Goal: Task Accomplishment & Management: Manage account settings

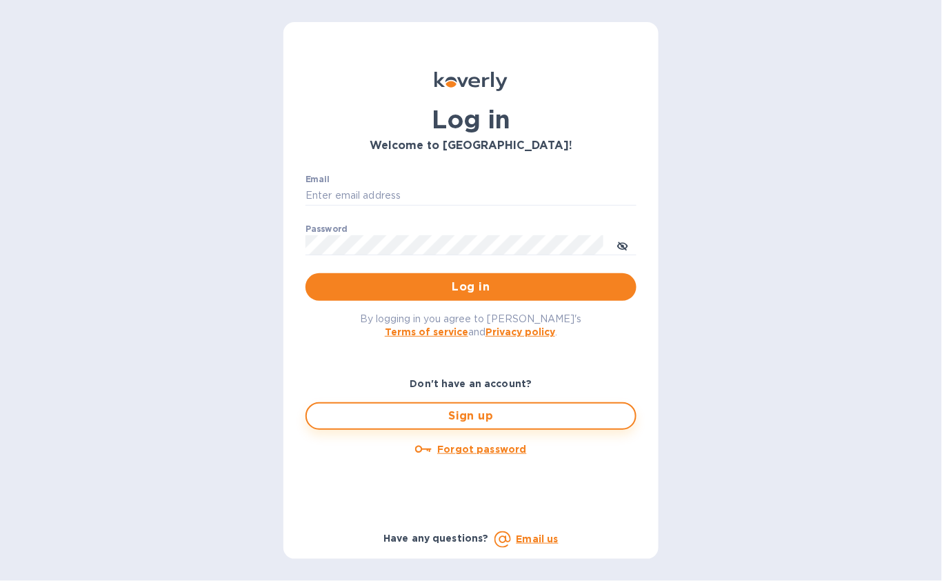
type input "[EMAIL_ADDRESS][DOMAIN_NAME]"
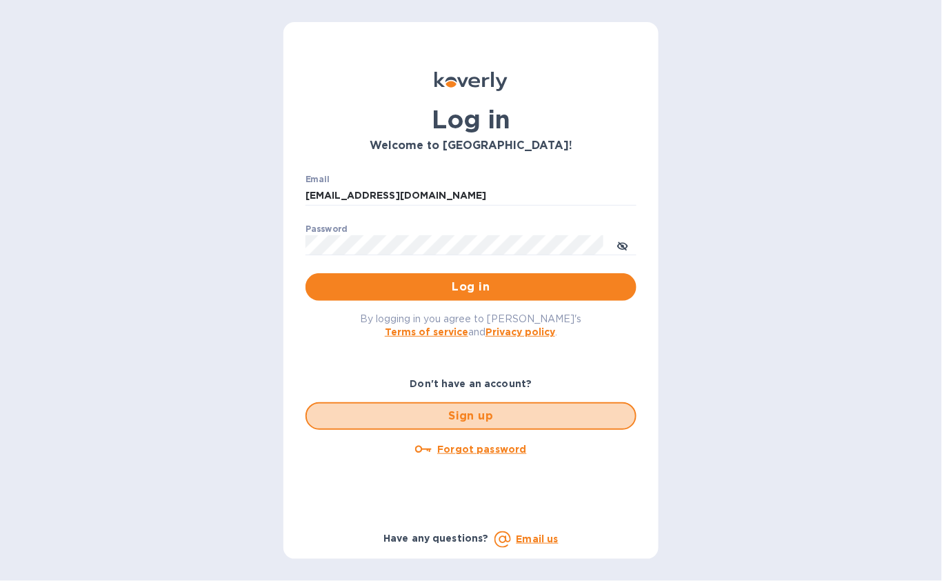
drag, startPoint x: 498, startPoint y: 415, endPoint x: 797, endPoint y: 383, distance: 300.4
click at [797, 383] on div "Log in Welcome to [GEOGRAPHIC_DATA]! Email [EMAIL_ADDRESS][DOMAIN_NAME] ​ Passw…" at bounding box center [471, 290] width 942 height 581
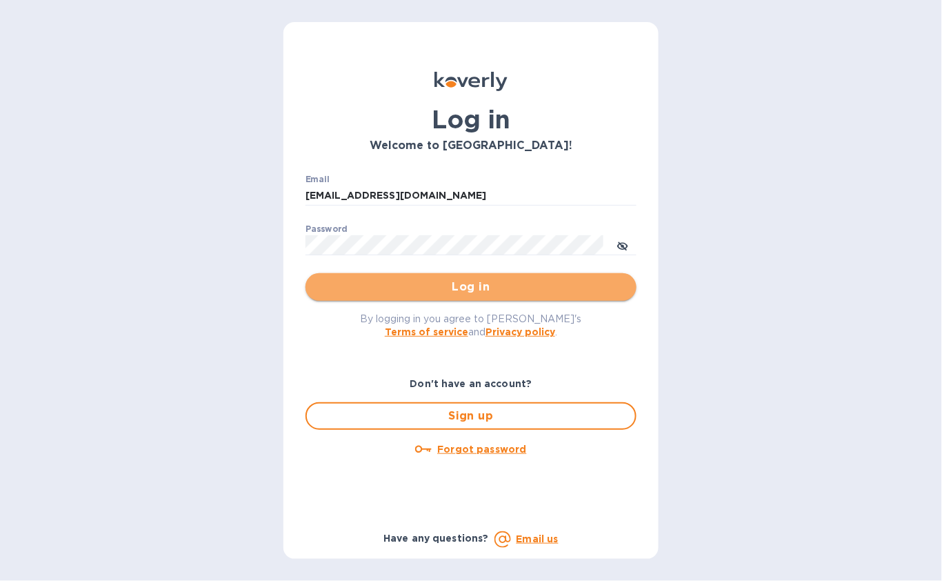
click at [484, 288] on span "Log in" at bounding box center [471, 287] width 309 height 17
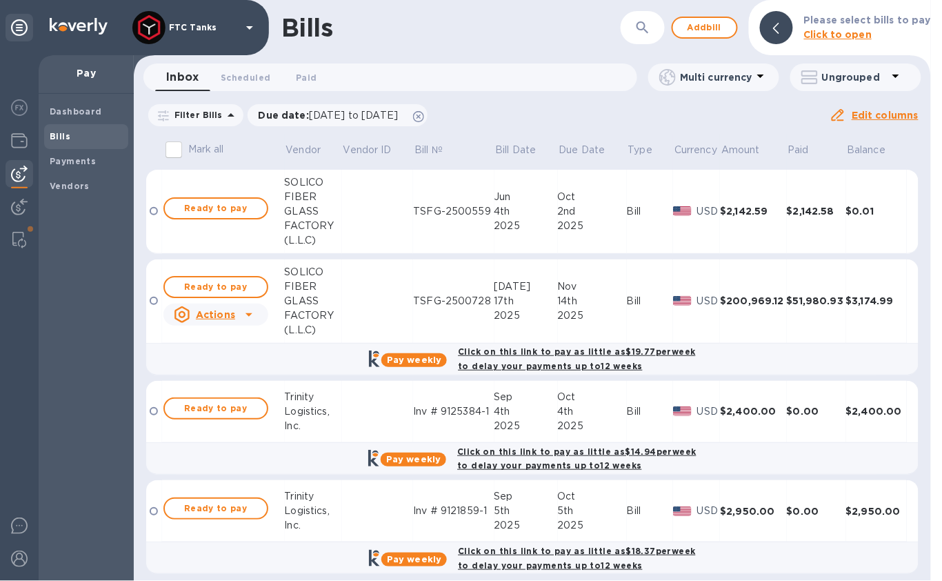
click at [417, 30] on div "Bills" at bounding box center [450, 27] width 339 height 29
click at [86, 158] on b "Payments" at bounding box center [73, 161] width 46 height 10
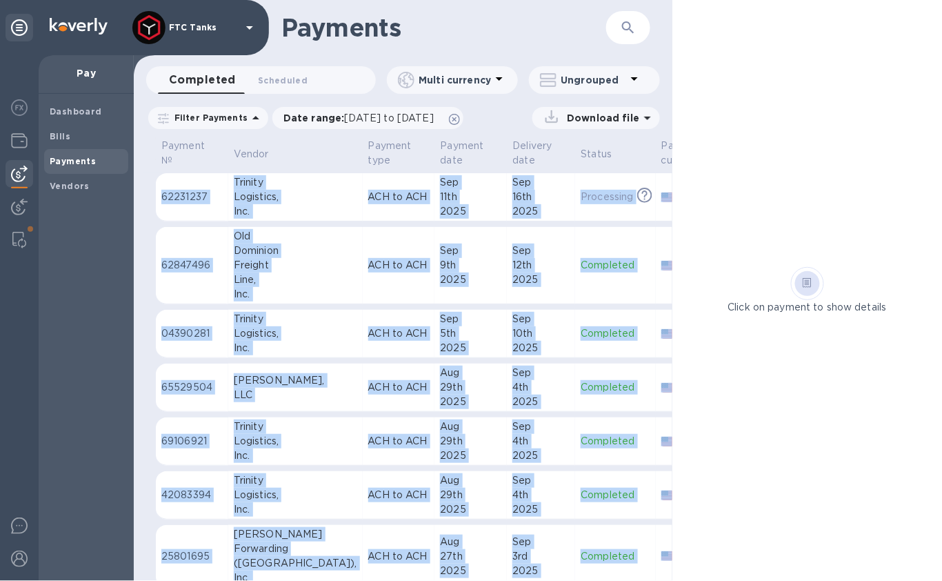
drag, startPoint x: 673, startPoint y: 119, endPoint x: 775, endPoint y: 119, distance: 102.1
click at [774, 119] on div "Payments ​ Completed 0 Scheduled 0 Multi currency Ungrouped Filter Payments Dat…" at bounding box center [538, 290] width 808 height 581
click at [460, 117] on icon at bounding box center [454, 119] width 11 height 11
click at [275, 84] on span "Scheduled 0" at bounding box center [283, 80] width 50 height 14
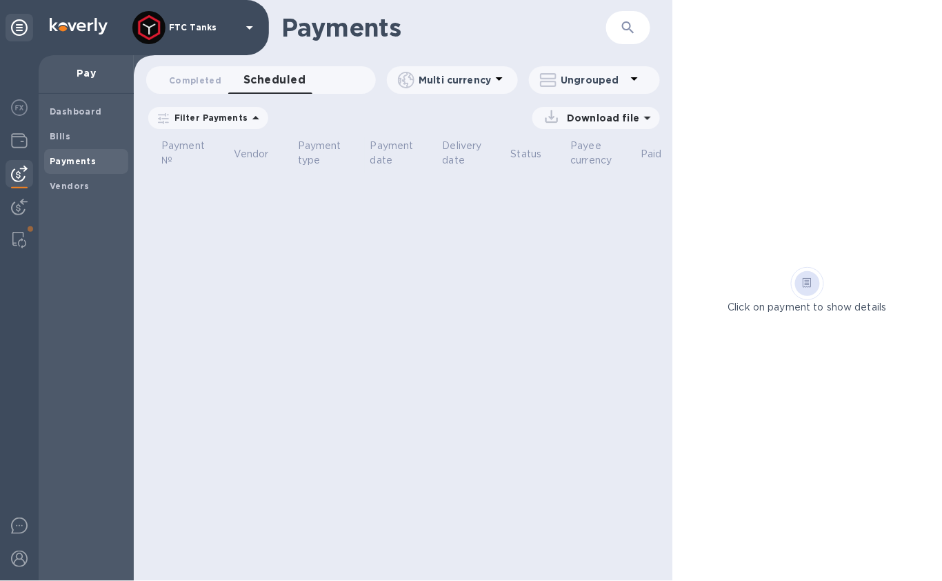
click at [0, 0] on icon at bounding box center [0, 0] width 0 height 0
click at [84, 163] on b "Payments" at bounding box center [73, 161] width 46 height 10
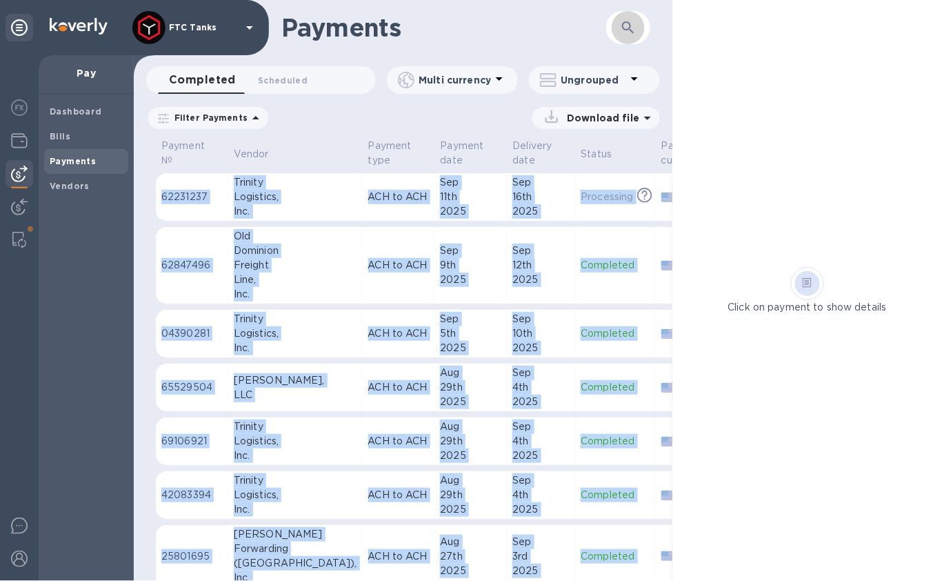
click at [635, 31] on icon "button" at bounding box center [628, 27] width 17 height 17
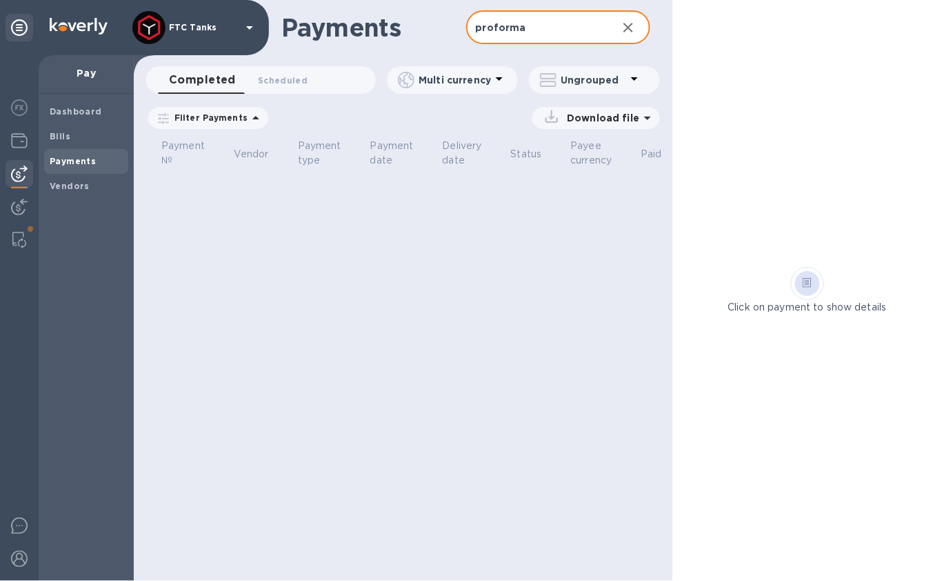
type input "proforma"
click at [0, 0] on icon at bounding box center [0, 0] width 0 height 0
click at [279, 79] on span "Scheduled 0" at bounding box center [283, 80] width 50 height 14
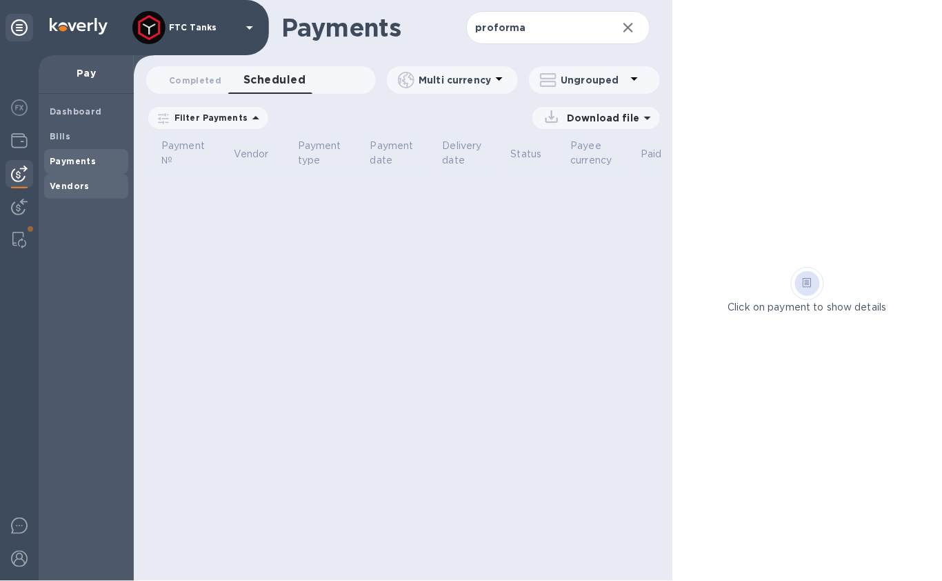
click at [77, 183] on b "Vendors" at bounding box center [70, 186] width 40 height 10
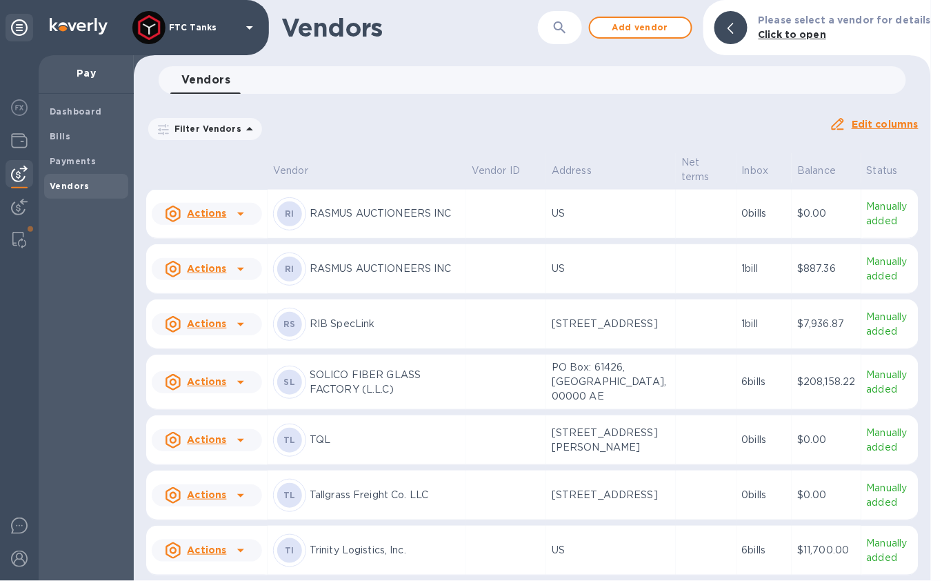
scroll to position [802, 0]
click at [372, 370] on p "SOLICO FIBER GLASS FACTORY (L.L.C)" at bounding box center [385, 382] width 151 height 29
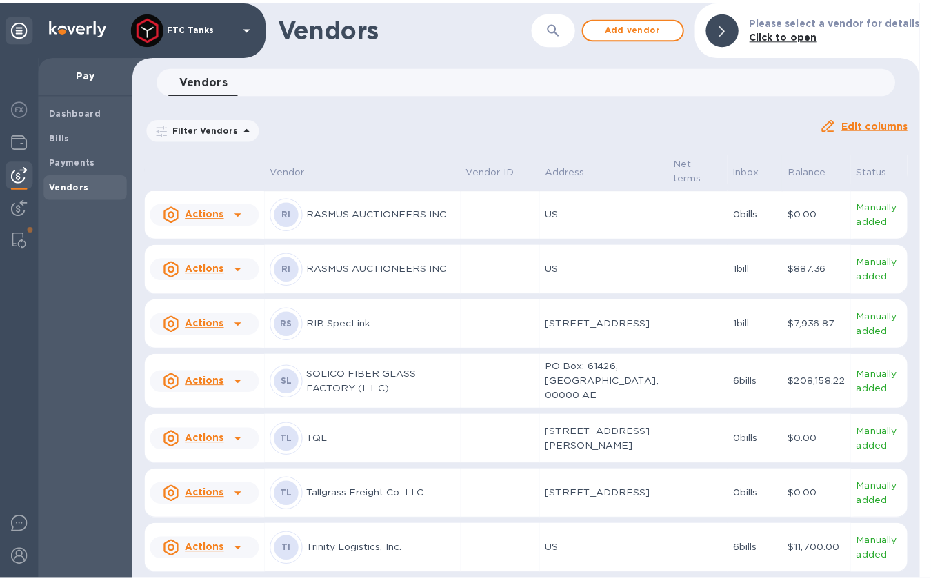
scroll to position [1048, 0]
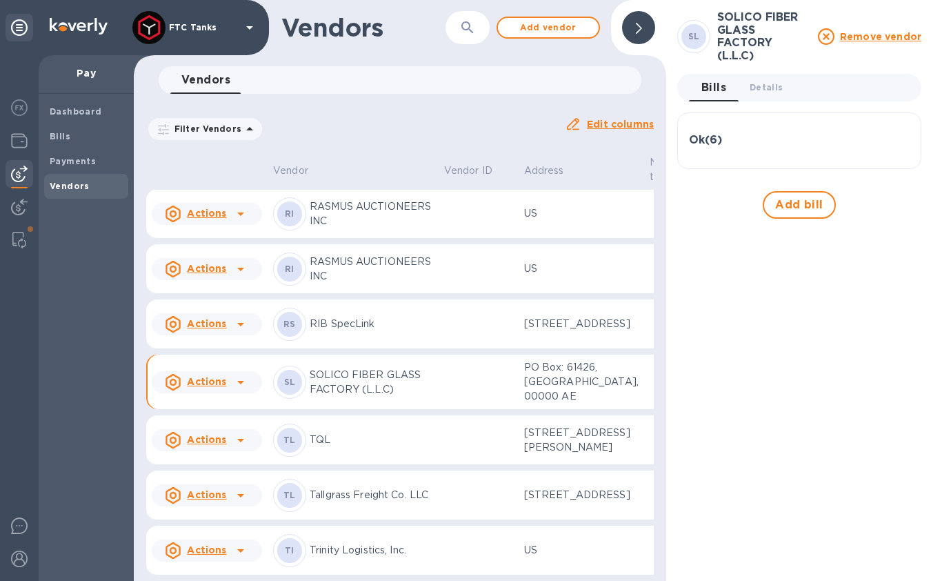
click at [717, 134] on h3 "Ok ( 6 )" at bounding box center [705, 140] width 33 height 13
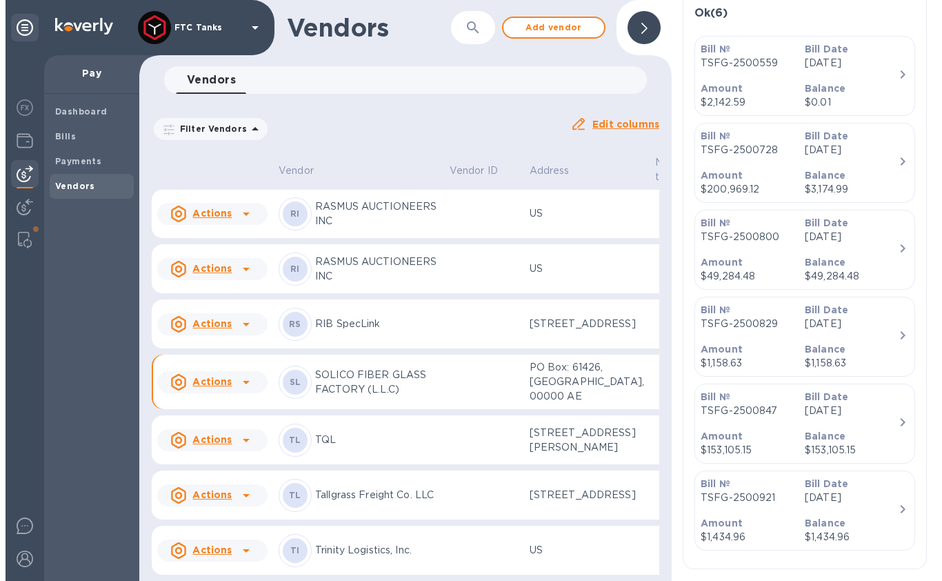
scroll to position [0, 0]
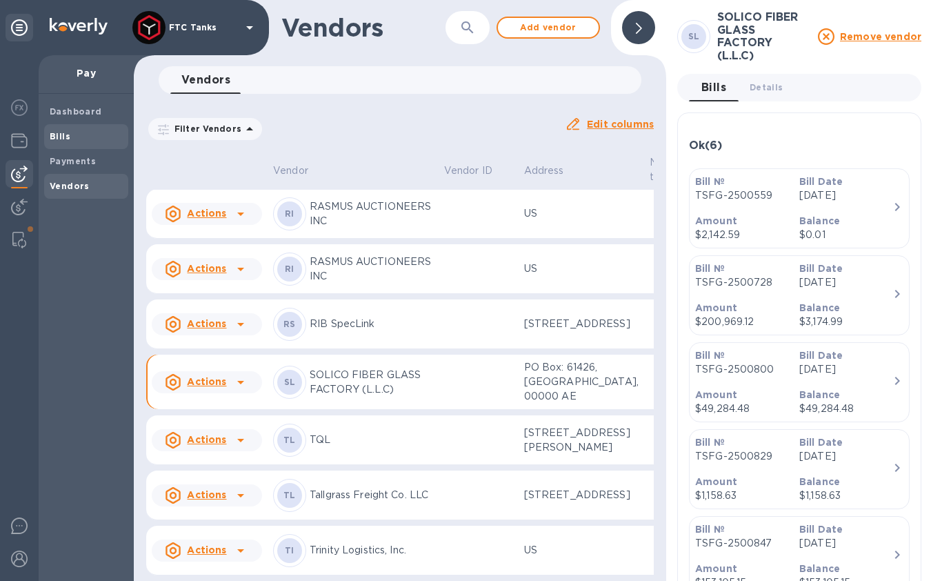
click at [63, 137] on b "Bills" at bounding box center [60, 136] width 21 height 10
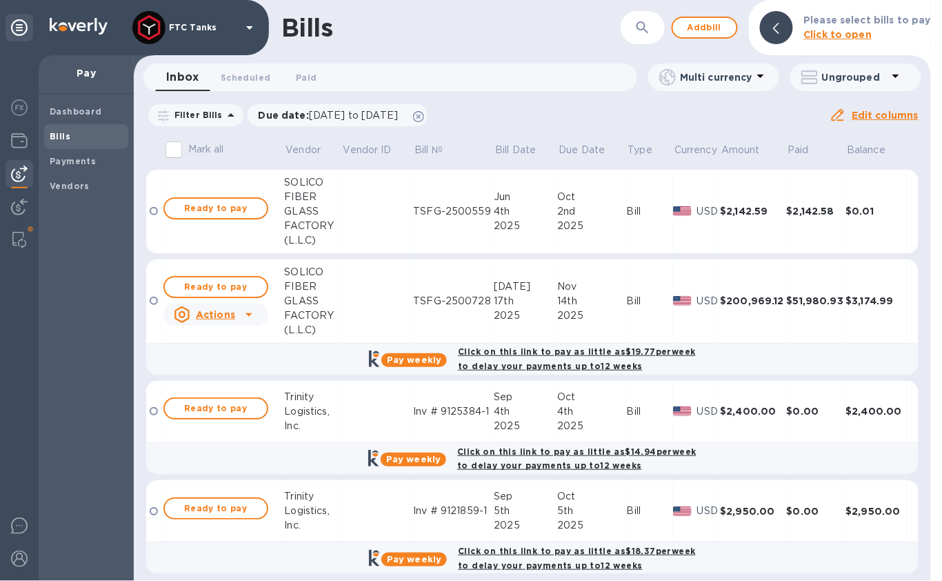
scroll to position [8, 0]
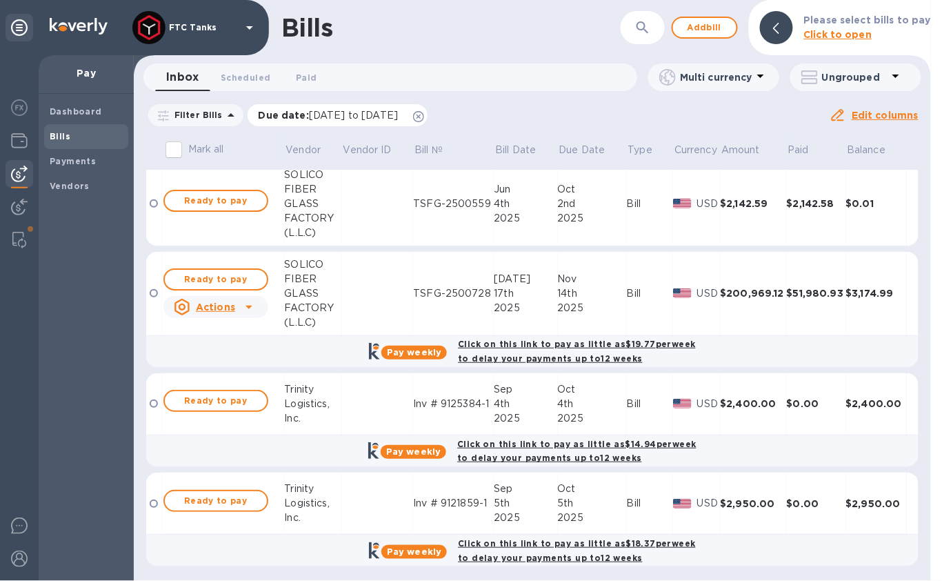
drag, startPoint x: 448, startPoint y: 116, endPoint x: 341, endPoint y: 130, distance: 107.2
click at [424, 116] on icon at bounding box center [418, 116] width 11 height 11
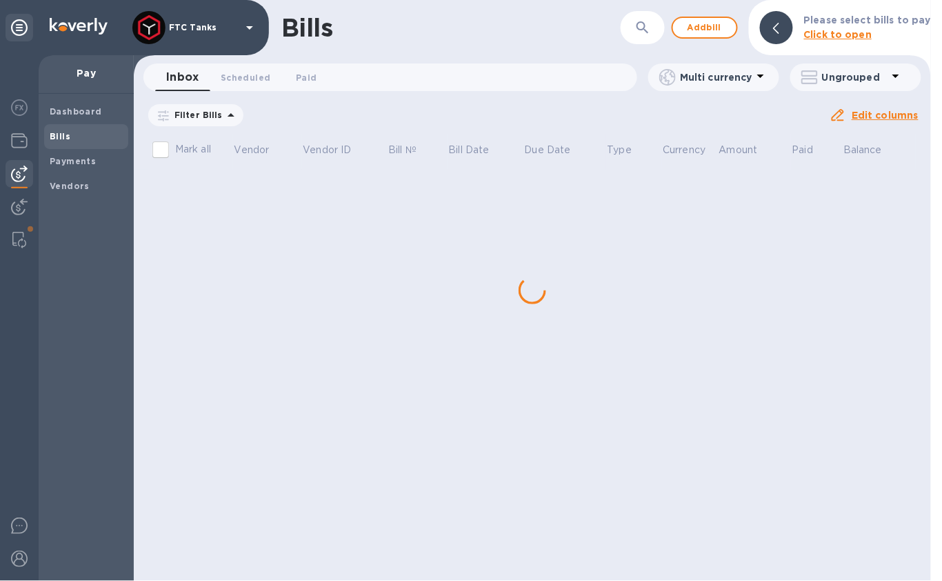
click at [223, 115] on icon at bounding box center [231, 115] width 17 height 17
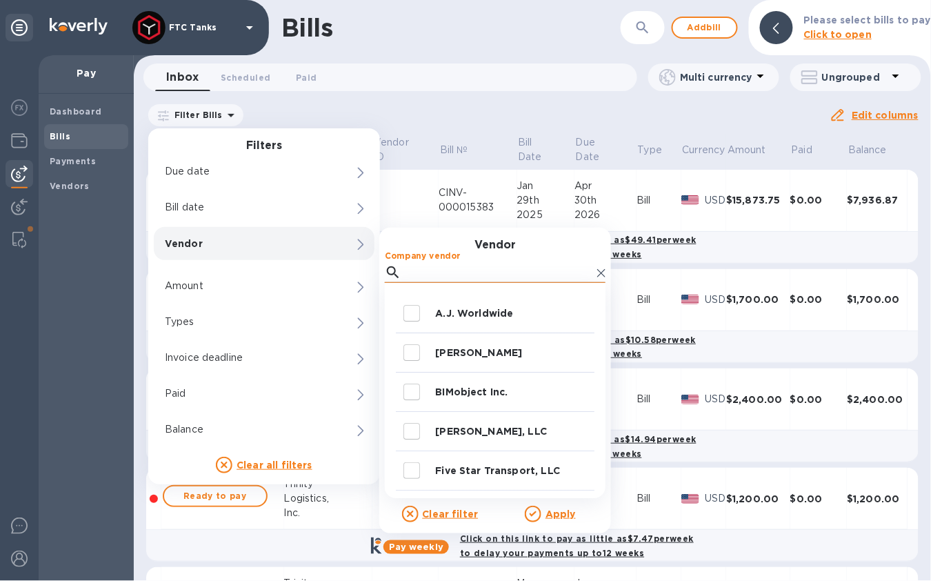
click at [441, 271] on input "Company vendor" at bounding box center [499, 272] width 185 height 21
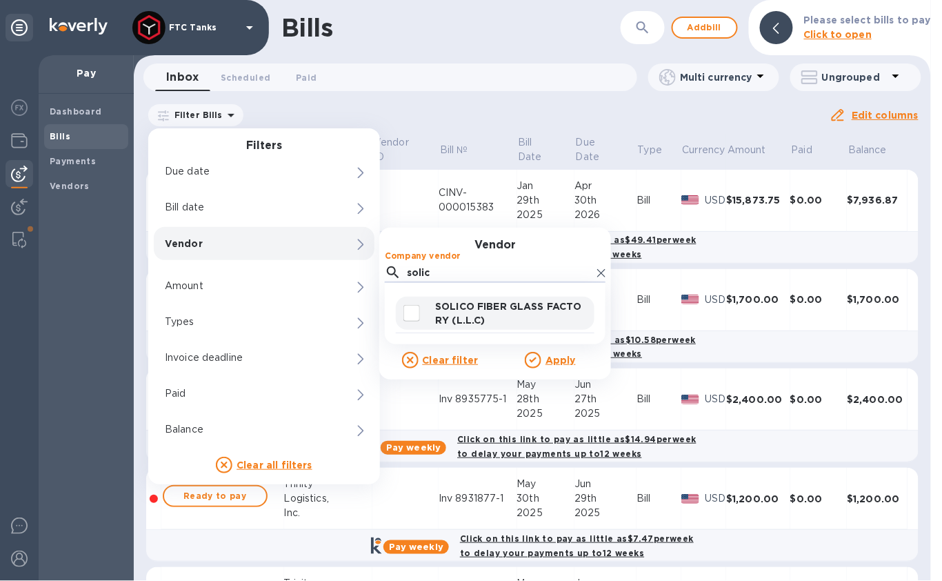
type input "solic"
click at [417, 312] on input "decorative checkbox" at bounding box center [411, 313] width 29 height 29
checkbox input "true"
click at [548, 362] on u "Apply" at bounding box center [561, 360] width 30 height 11
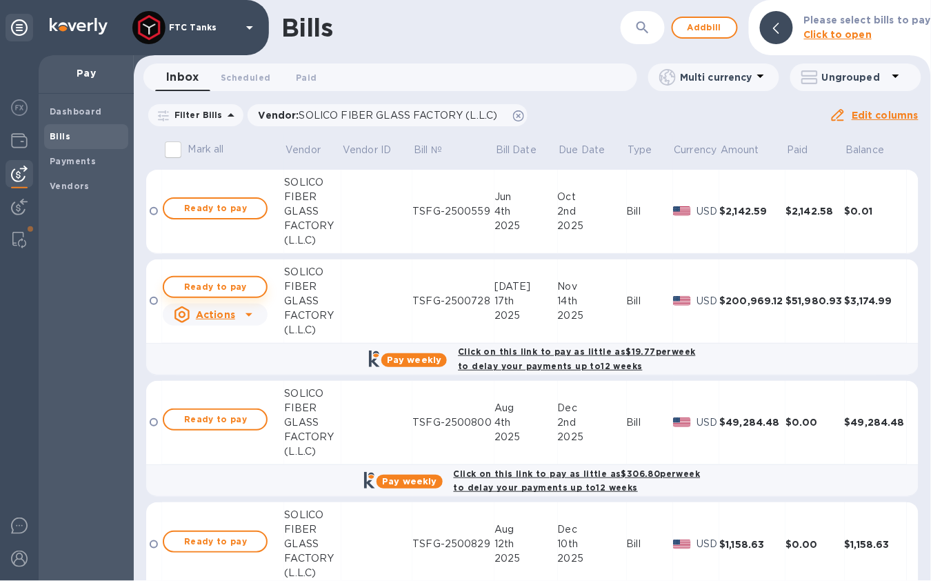
click at [208, 289] on span "Ready to pay" at bounding box center [215, 287] width 80 height 17
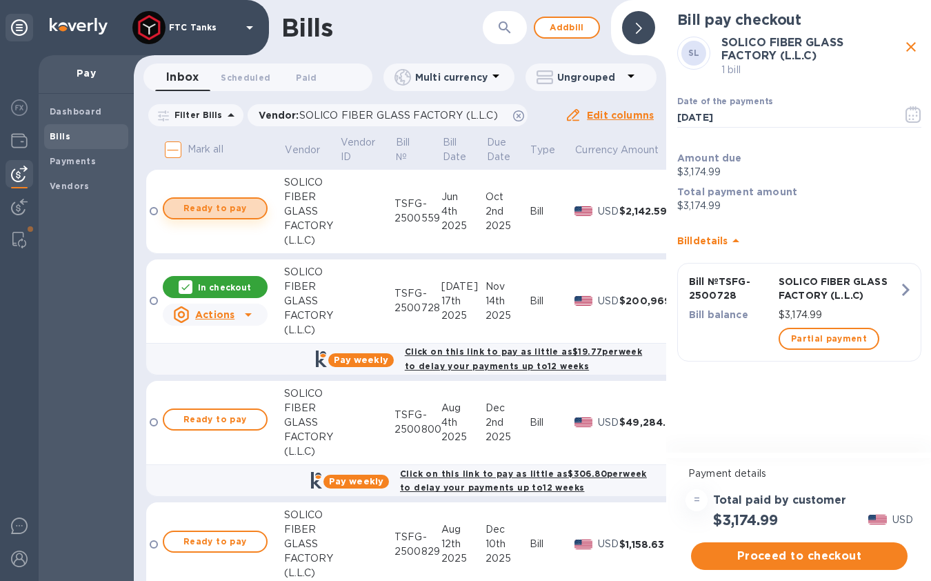
click at [217, 214] on span "Ready to pay" at bounding box center [215, 208] width 80 height 17
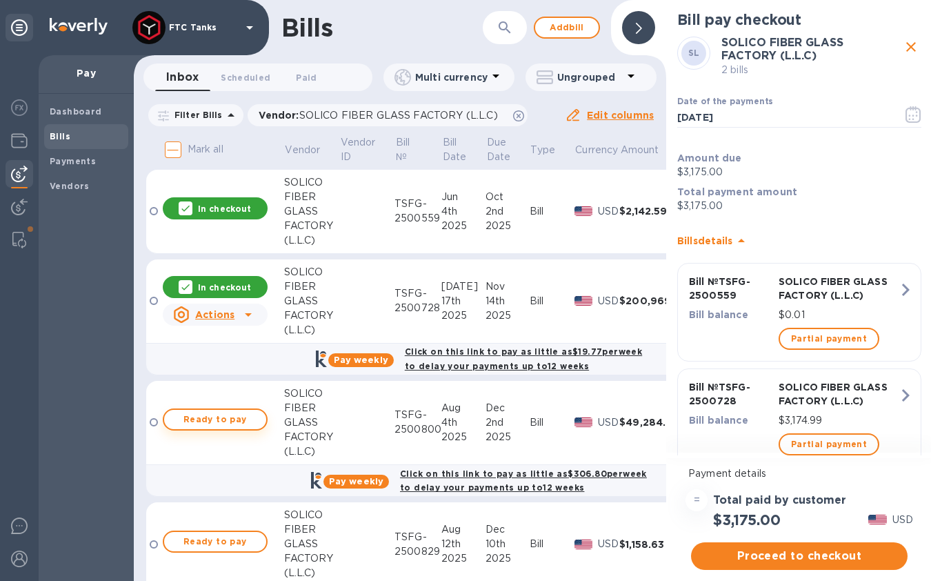
click at [240, 419] on span "Ready to pay" at bounding box center [215, 419] width 80 height 17
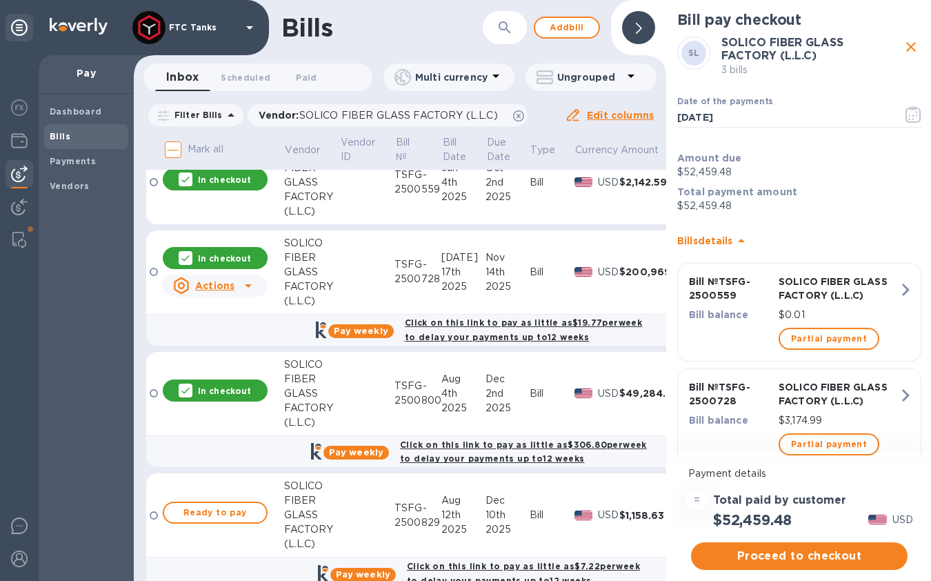
scroll to position [39, 0]
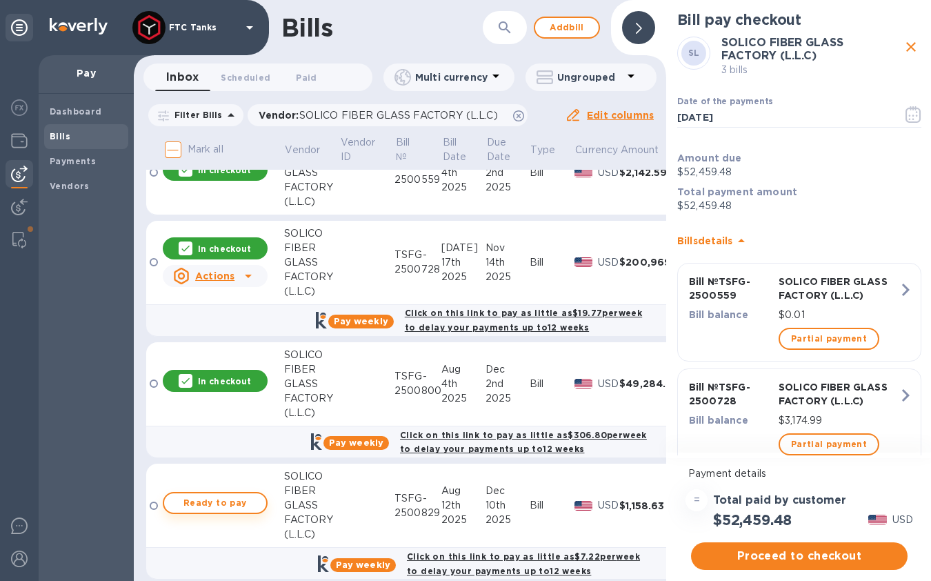
click at [221, 501] on span "Ready to pay" at bounding box center [215, 503] width 80 height 17
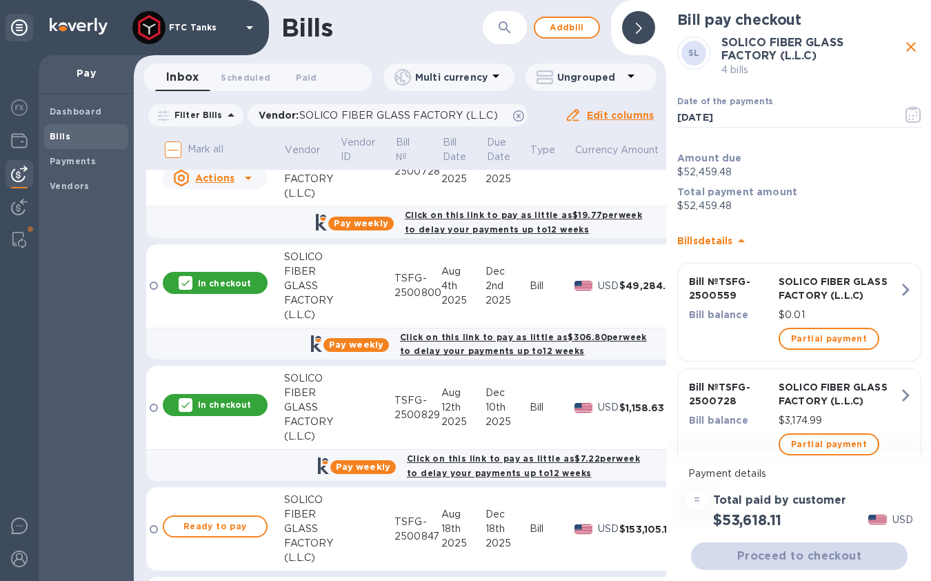
scroll to position [272, 0]
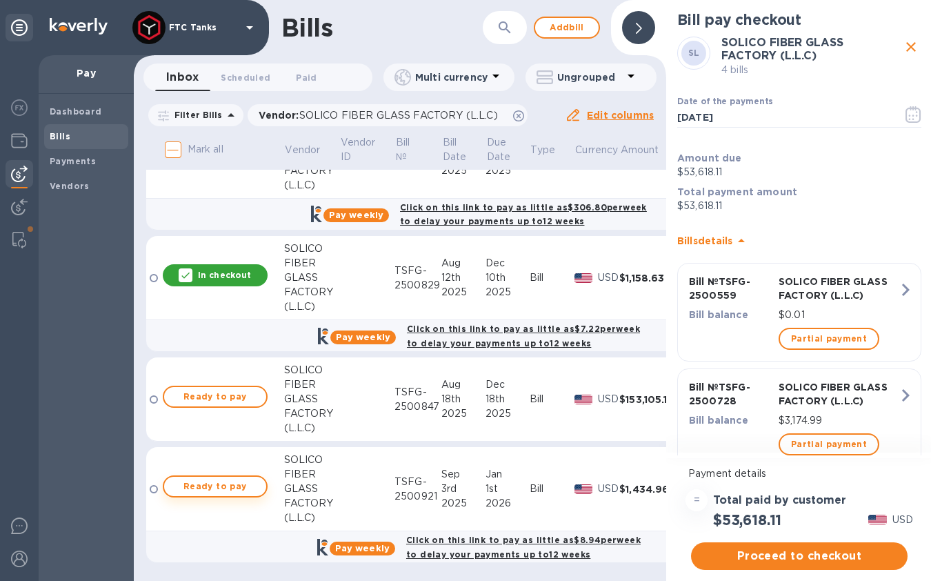
click at [234, 478] on span "Ready to pay" at bounding box center [215, 486] width 80 height 17
click at [198, 388] on span "Ready to pay" at bounding box center [215, 396] width 80 height 17
checkbox input "true"
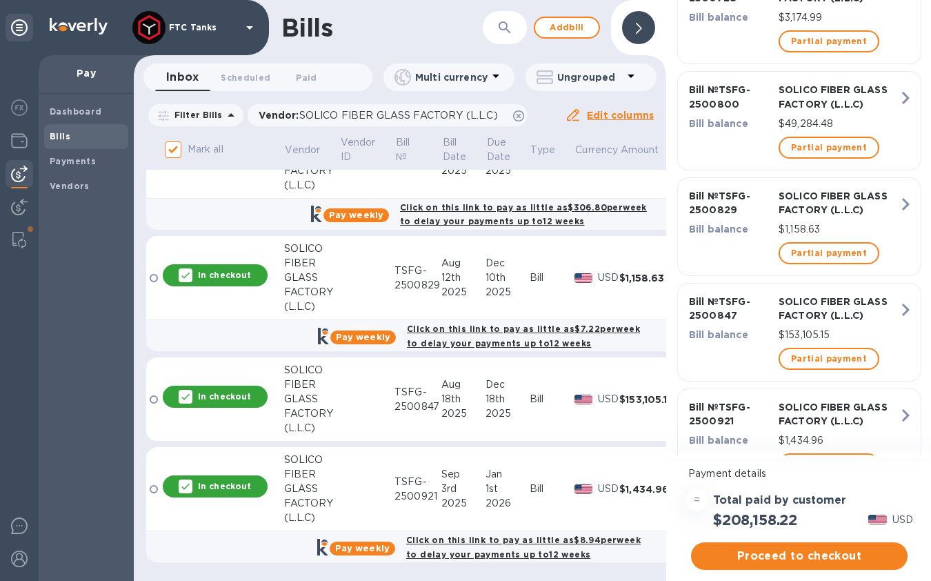
scroll to position [456, 0]
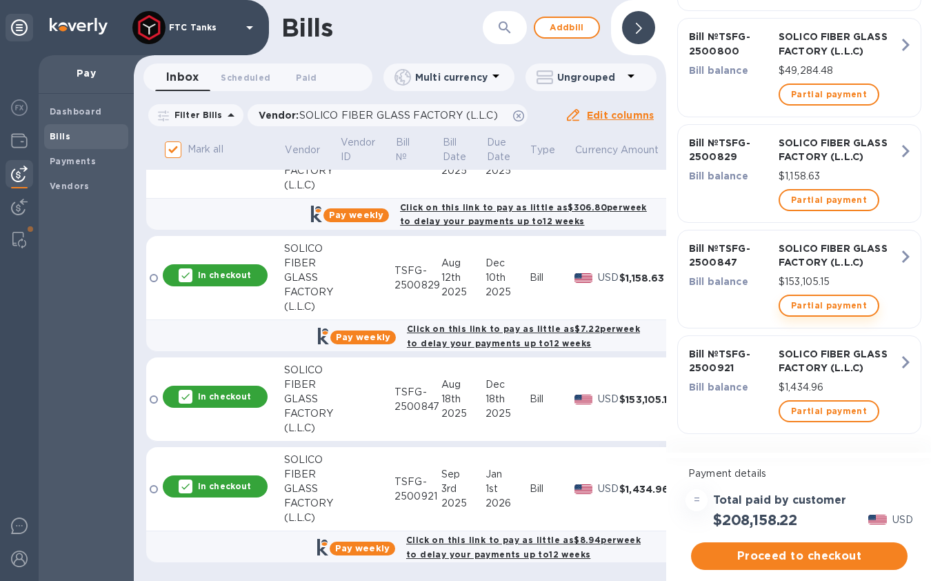
click at [823, 298] on span "Partial payment" at bounding box center [829, 305] width 76 height 17
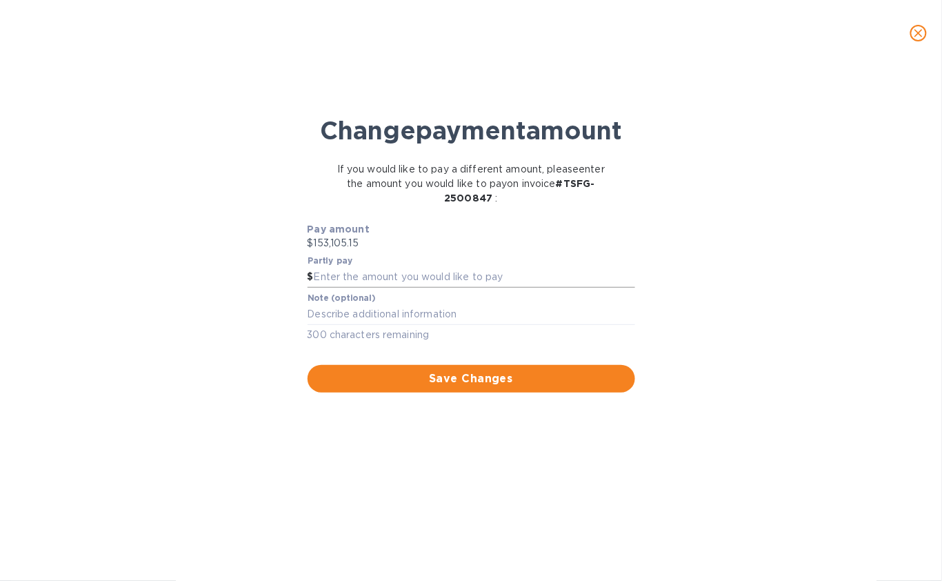
click at [432, 288] on input "text" at bounding box center [474, 277] width 321 height 21
type input "28,946.93"
click at [467, 387] on span "Save Changes" at bounding box center [472, 378] width 306 height 17
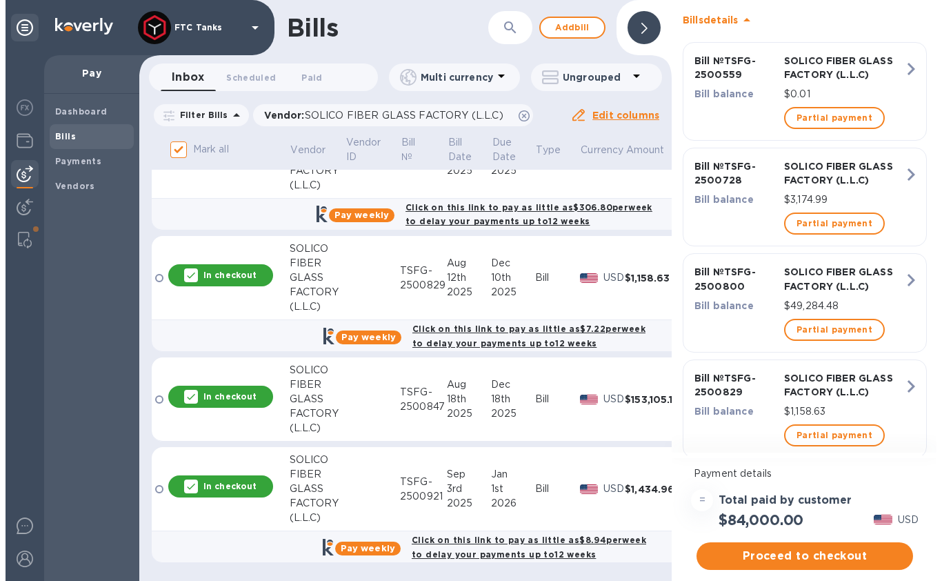
scroll to position [299, 0]
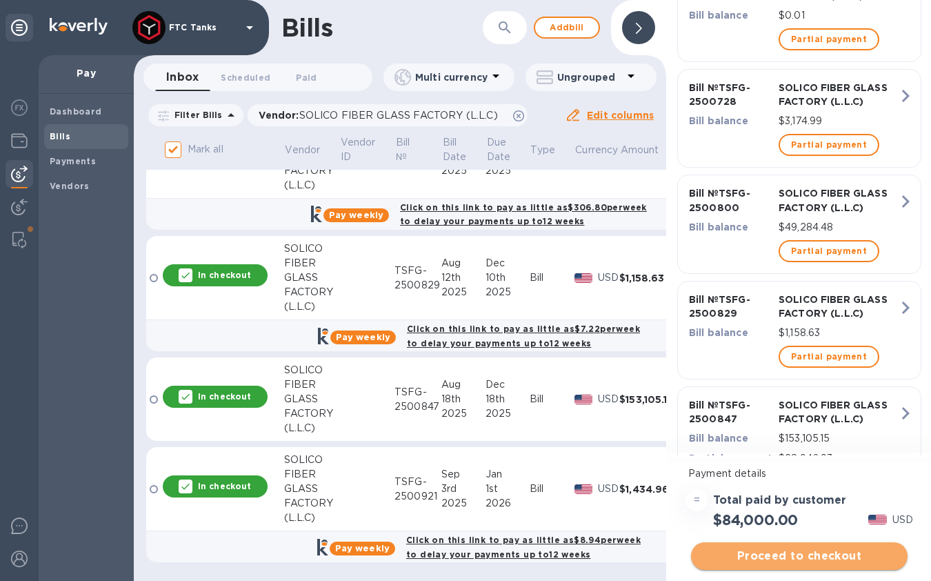
click at [803, 555] on span "Proceed to checkout" at bounding box center [799, 556] width 195 height 17
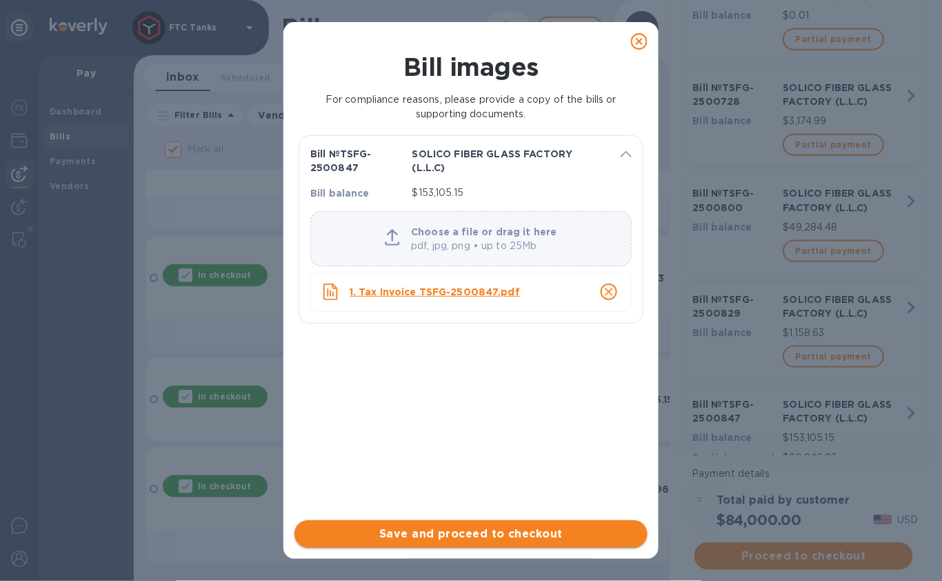
click at [507, 533] on span "Save and proceed to checkout" at bounding box center [471, 534] width 331 height 17
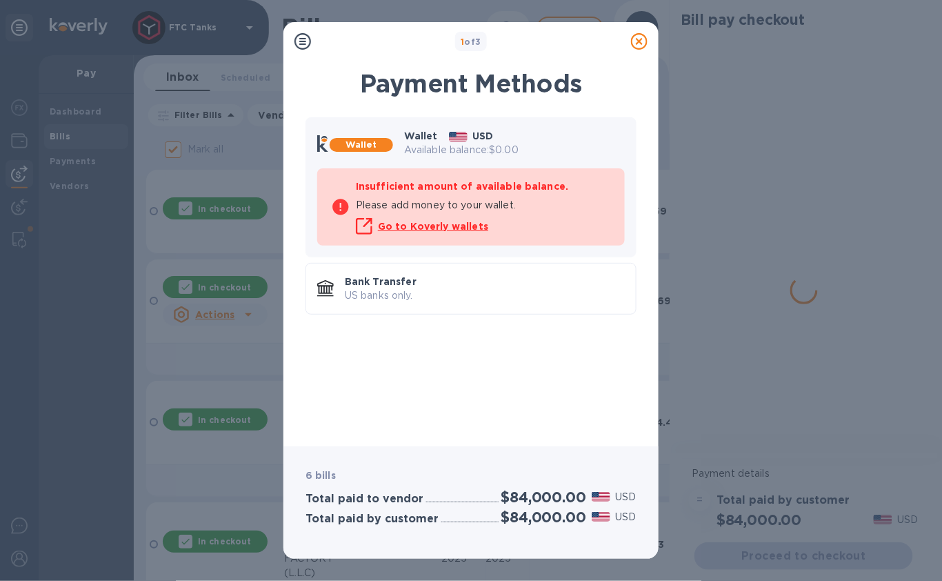
scroll to position [0, 0]
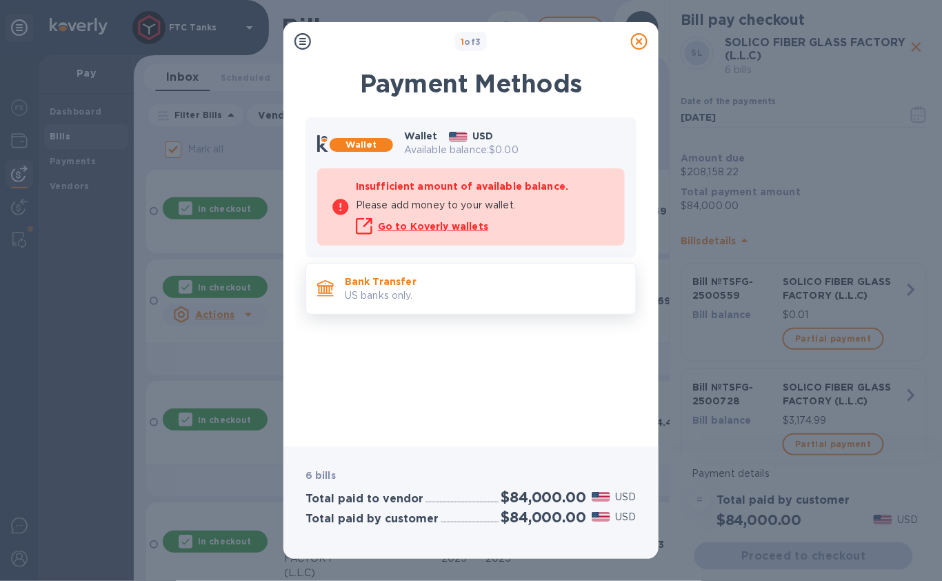
click at [398, 303] on div "Bank Transfer US banks only." at bounding box center [484, 288] width 291 height 39
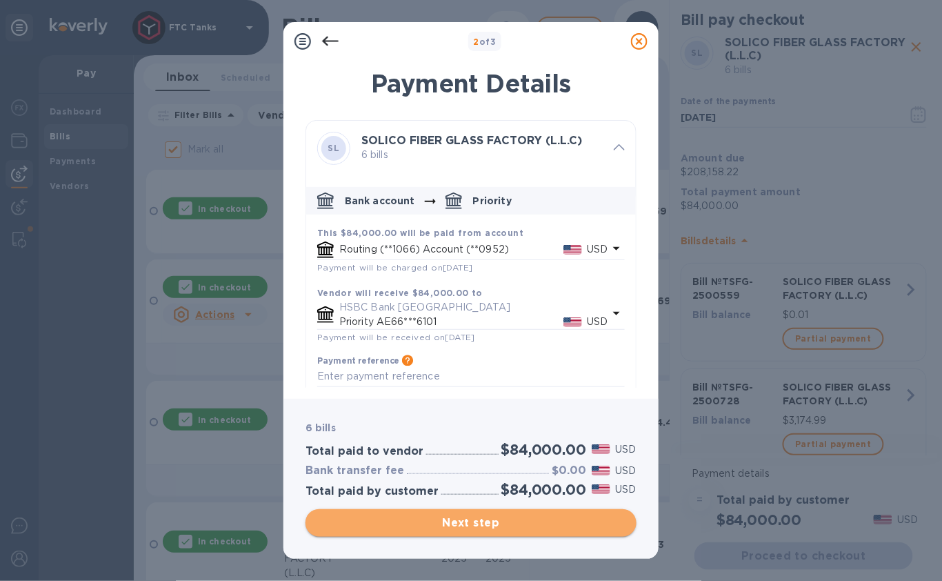
click at [539, 521] on span "Next step" at bounding box center [471, 523] width 309 height 17
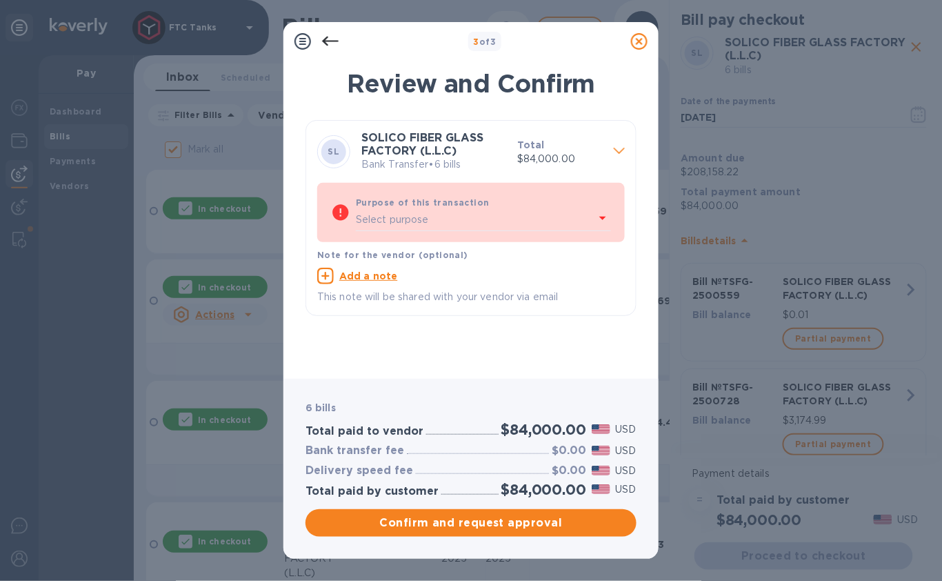
click at [480, 223] on div "Select purpose" at bounding box center [475, 220] width 239 height 21
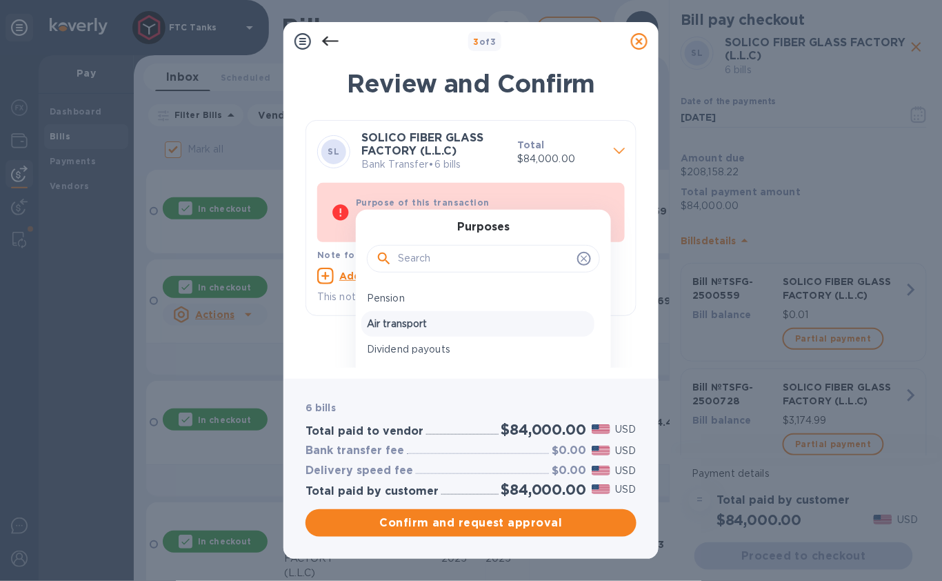
scroll to position [257, 0]
click at [422, 297] on p "Goods bought" at bounding box center [478, 293] width 222 height 14
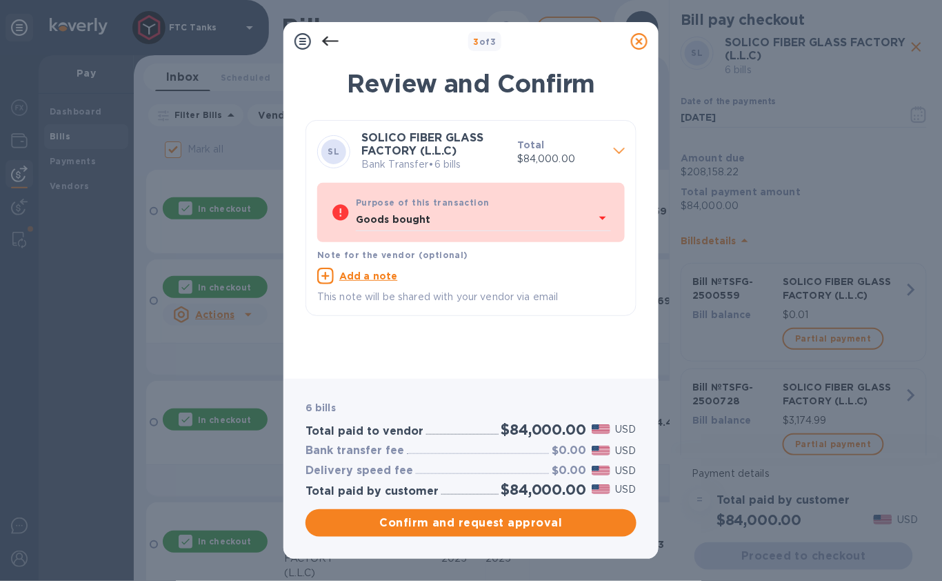
click at [584, 218] on div "Goods bought" at bounding box center [475, 220] width 239 height 21
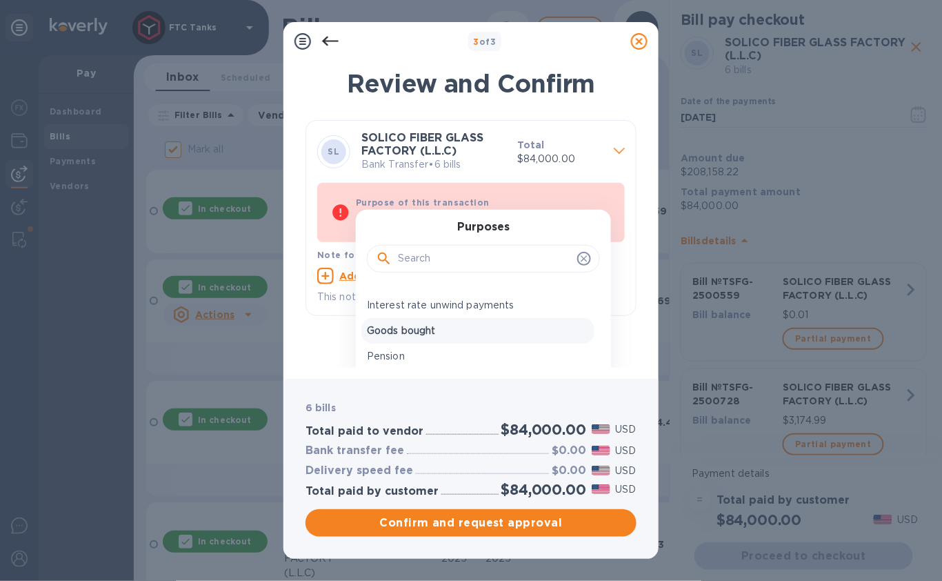
scroll to position [230, 0]
click at [441, 320] on p "Goods bought" at bounding box center [478, 320] width 222 height 14
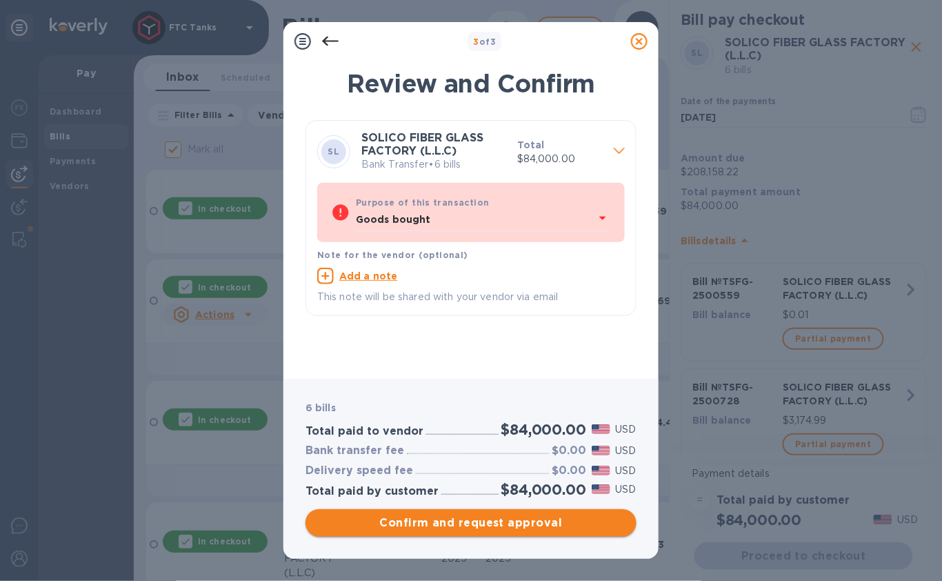
click at [493, 526] on span "Confirm and request approval" at bounding box center [471, 523] width 309 height 17
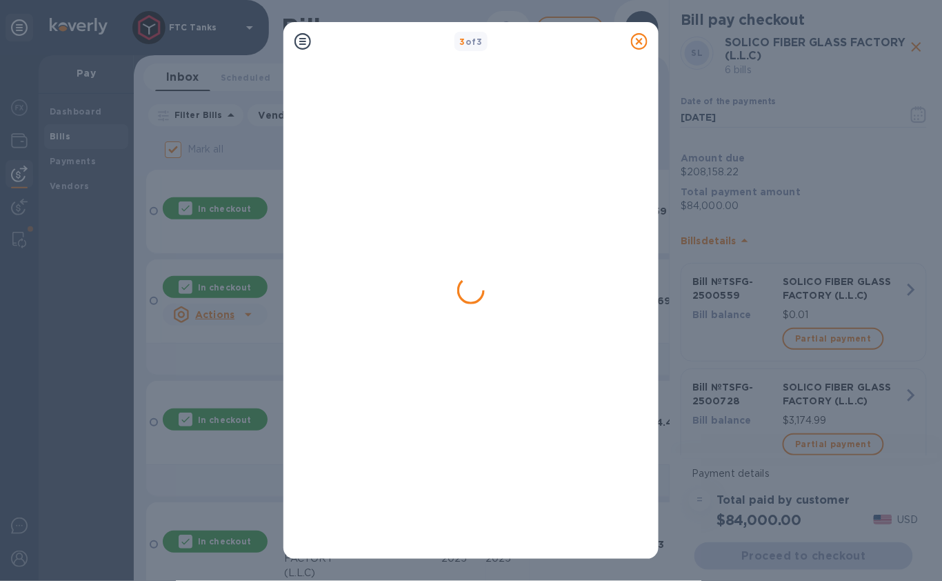
checkbox input "false"
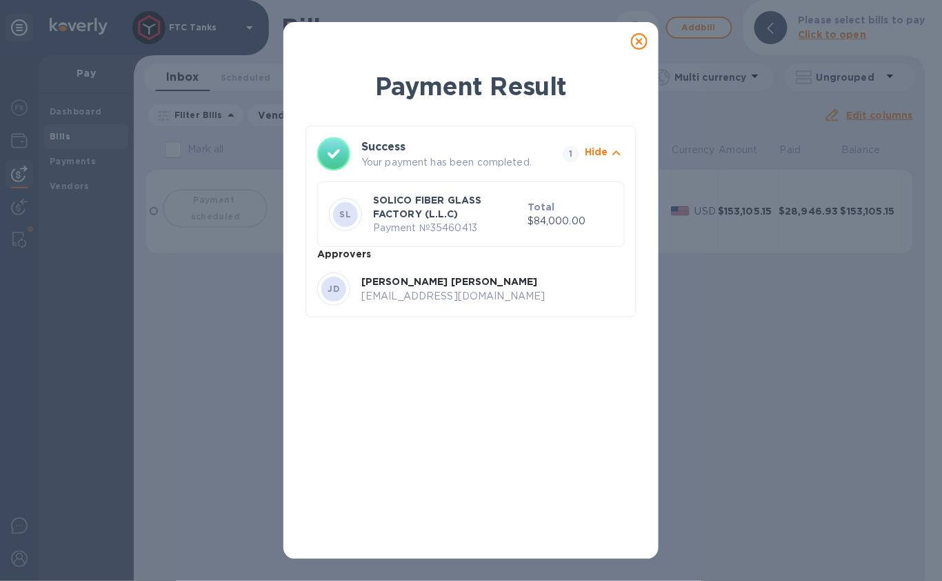
click at [639, 44] on icon at bounding box center [639, 41] width 17 height 17
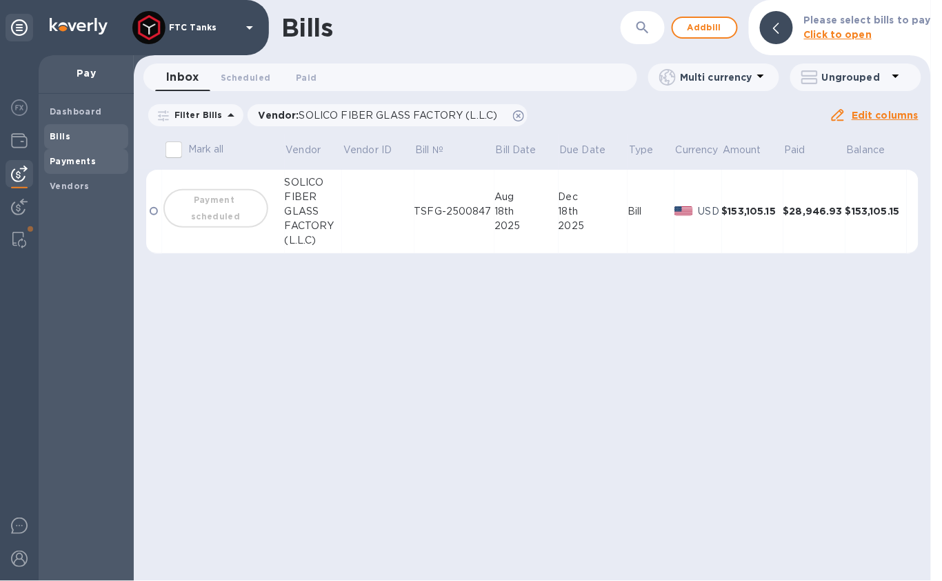
click at [74, 160] on b "Payments" at bounding box center [73, 161] width 46 height 10
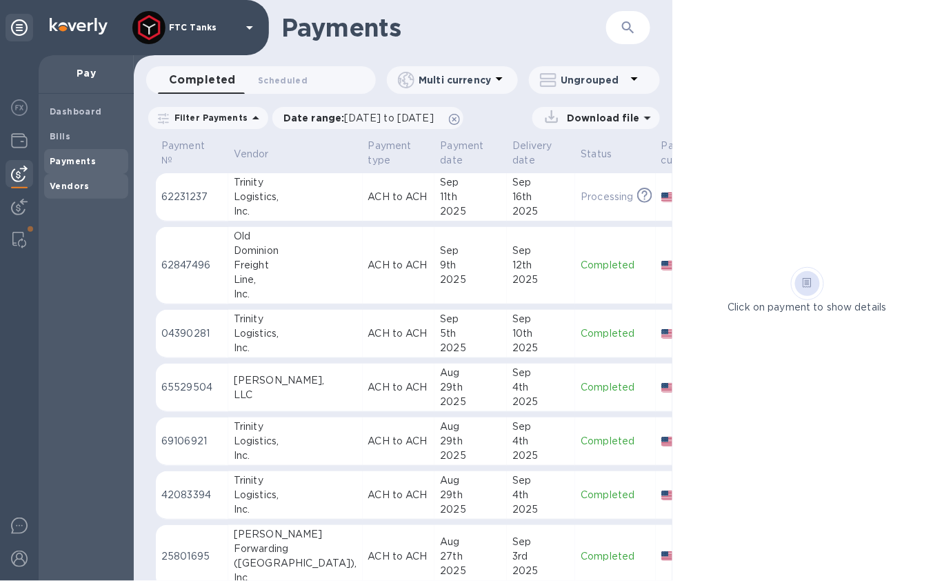
click at [59, 184] on b "Vendors" at bounding box center [70, 186] width 40 height 10
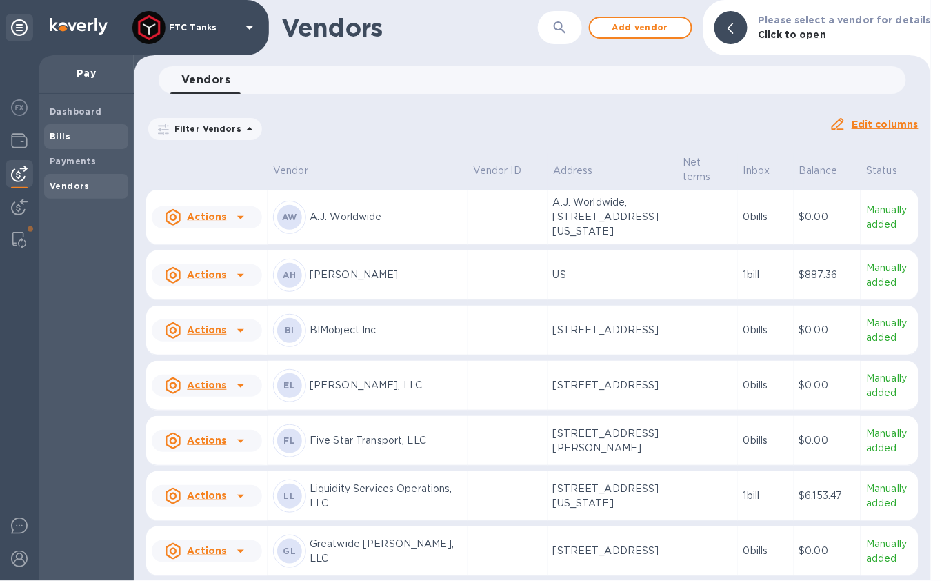
click at [84, 145] on div "Bills" at bounding box center [86, 136] width 84 height 25
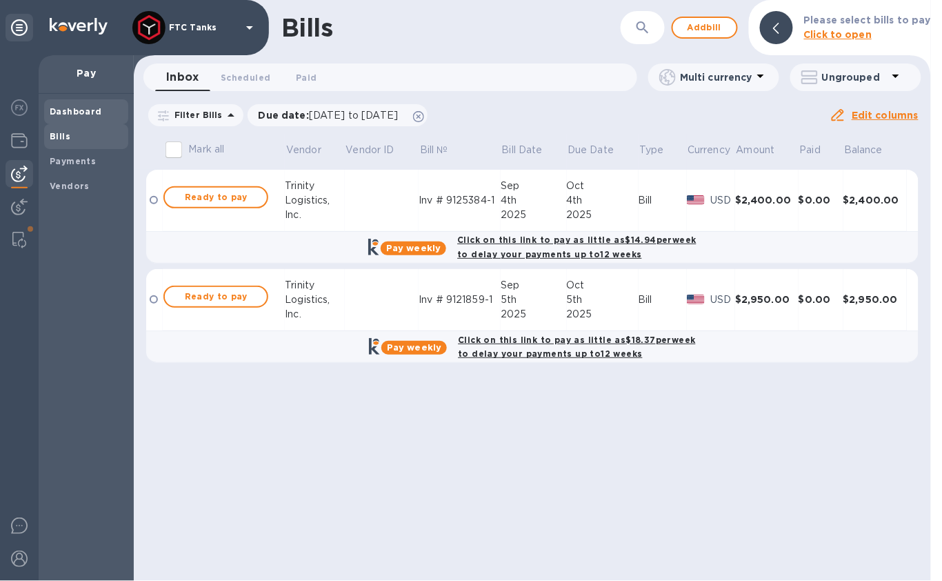
click at [88, 115] on b "Dashboard" at bounding box center [76, 111] width 52 height 10
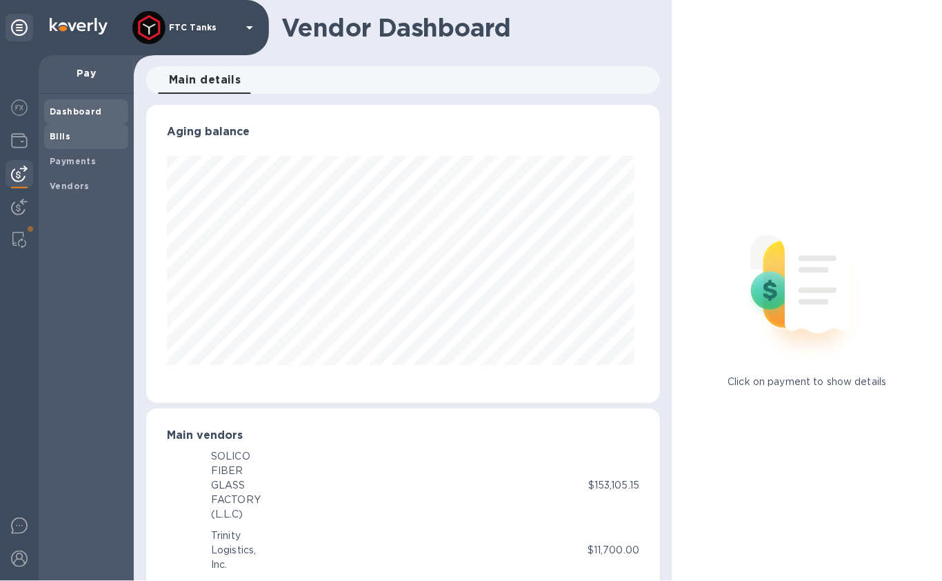
scroll to position [297, 509]
click at [68, 155] on span "Payments" at bounding box center [73, 162] width 46 height 14
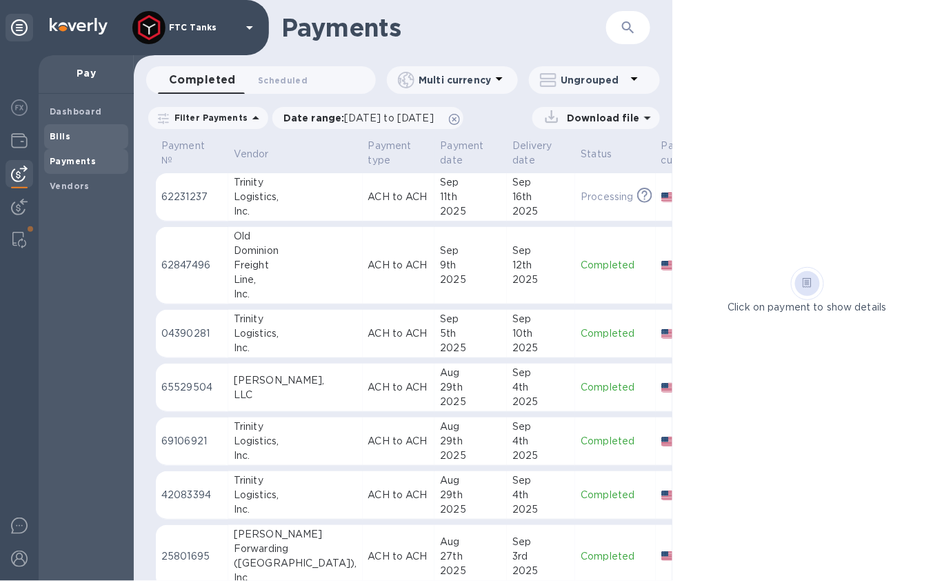
click at [72, 140] on span "Bills" at bounding box center [86, 137] width 73 height 14
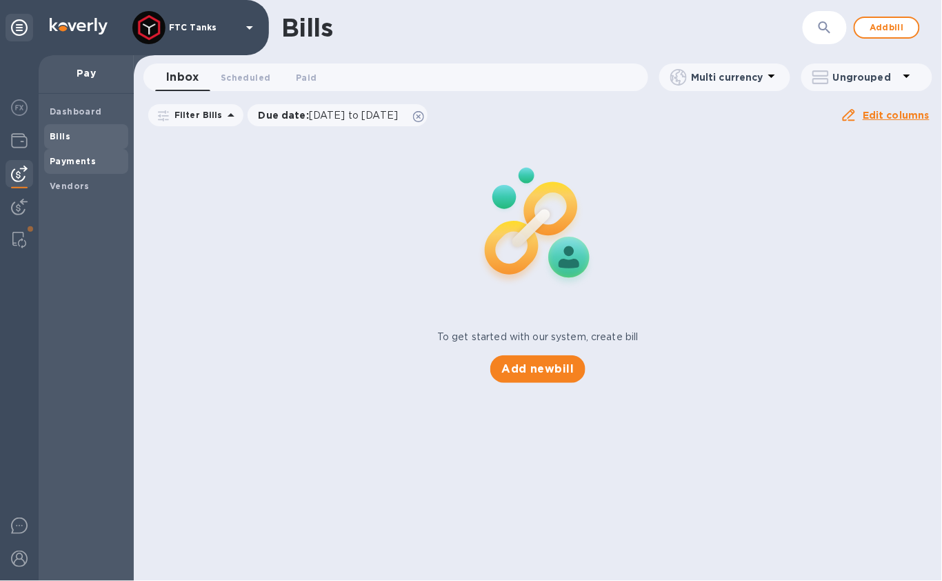
click at [86, 162] on b "Payments" at bounding box center [73, 161] width 46 height 10
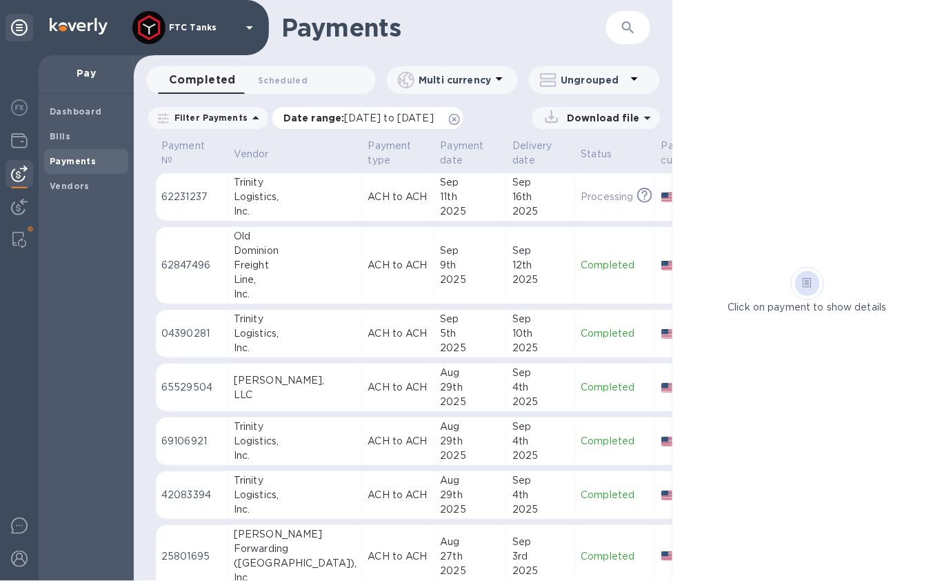
click at [460, 119] on icon at bounding box center [454, 119] width 11 height 11
click at [237, 120] on p "Filter Payments" at bounding box center [208, 118] width 79 height 12
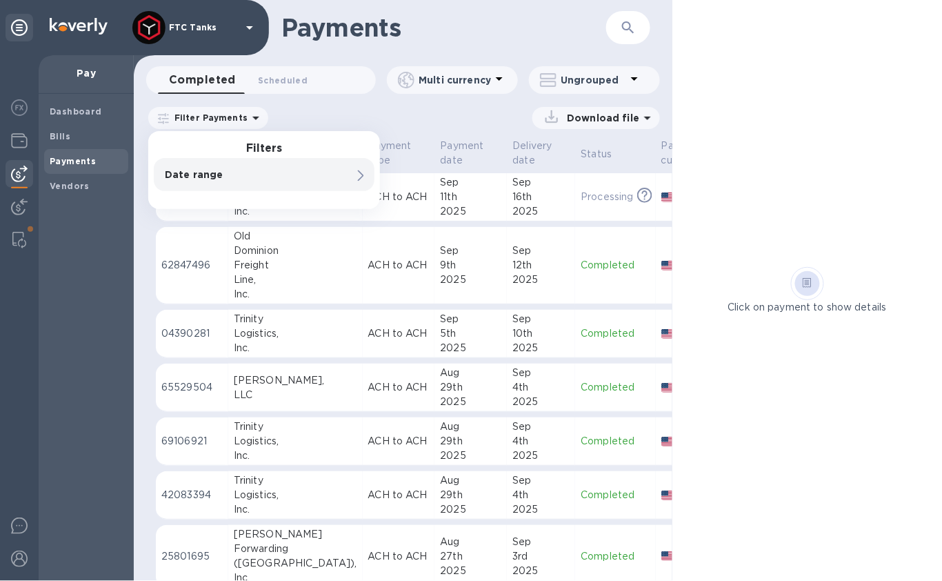
click at [301, 112] on div "Download file" at bounding box center [468, 118] width 384 height 22
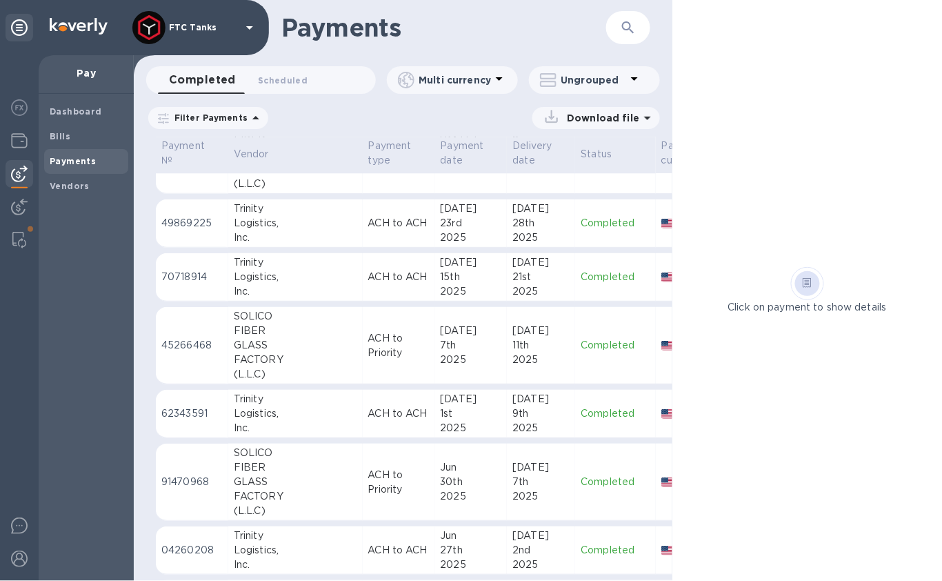
scroll to position [690, 0]
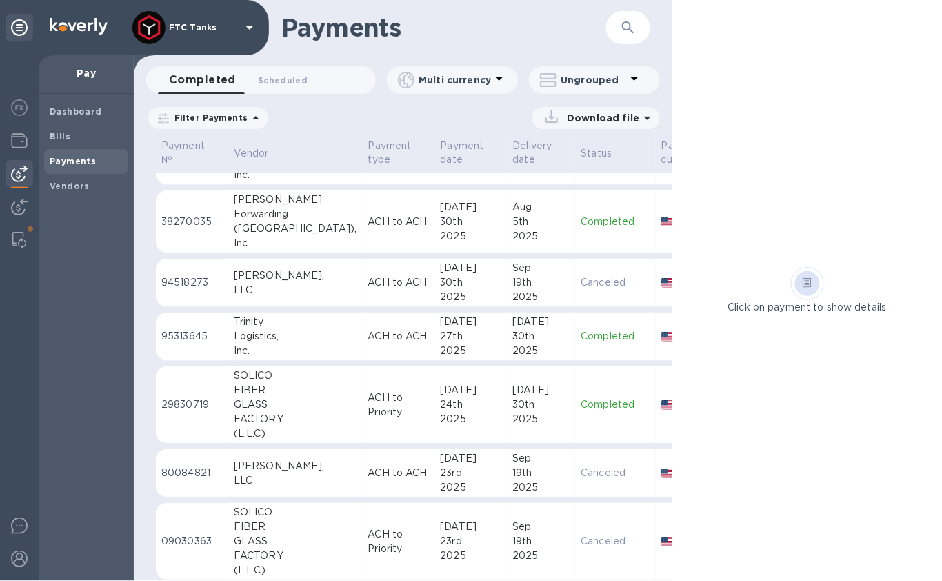
click at [196, 88] on span "Completed 0" at bounding box center [202, 79] width 67 height 19
click at [72, 188] on b "Vendors" at bounding box center [70, 186] width 40 height 10
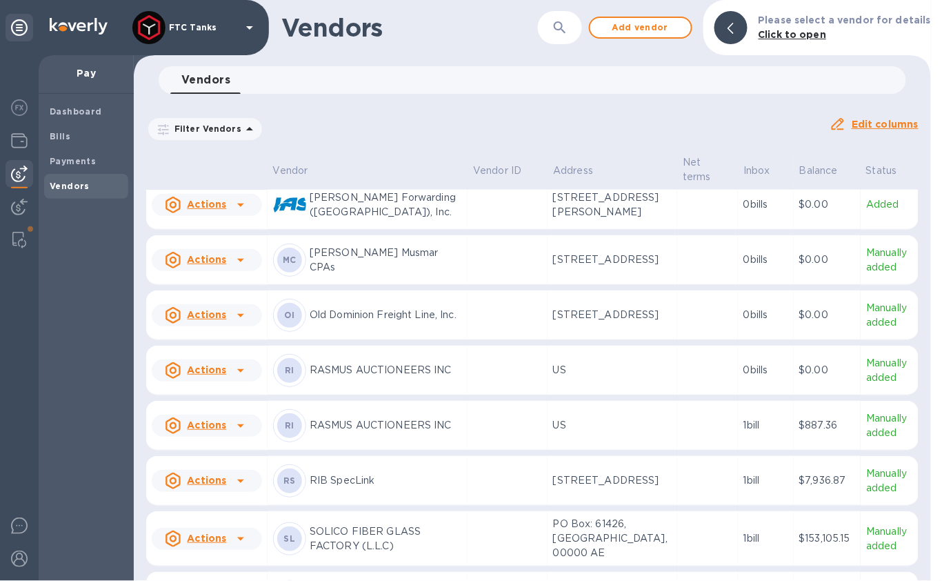
scroll to position [590, 0]
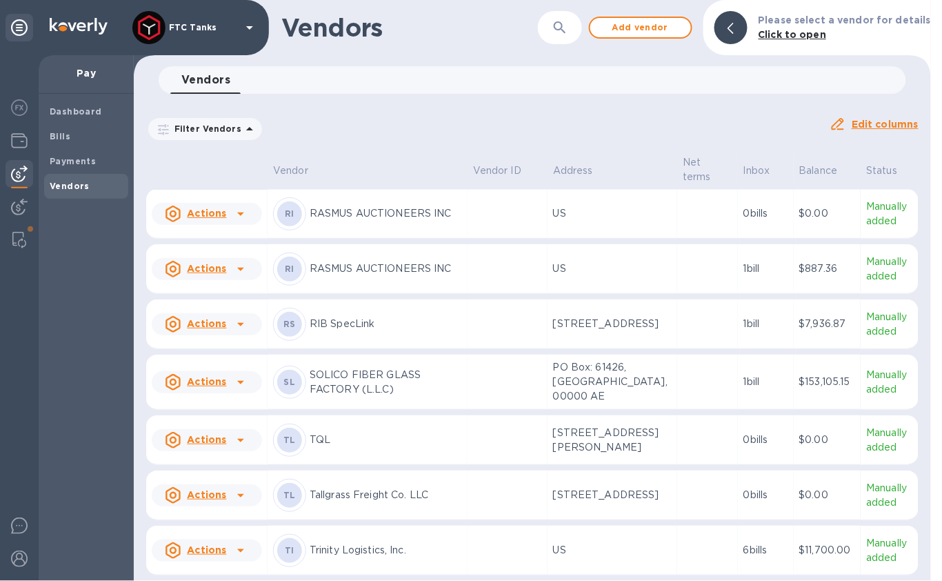
click at [364, 397] on p "SOLICO FIBER GLASS FACTORY (L.L.C)" at bounding box center [386, 382] width 152 height 29
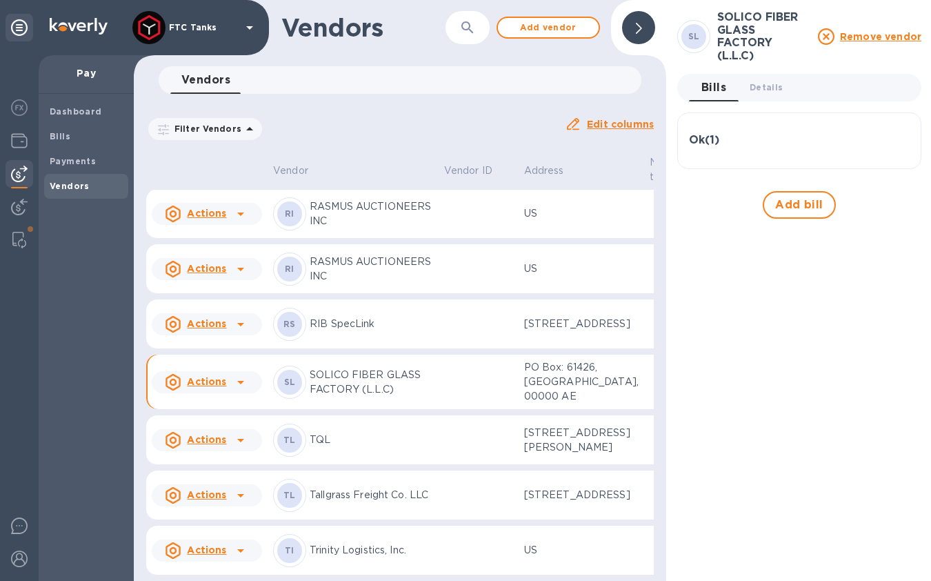
click at [714, 137] on div "Ok ( 1 )" at bounding box center [799, 140] width 221 height 33
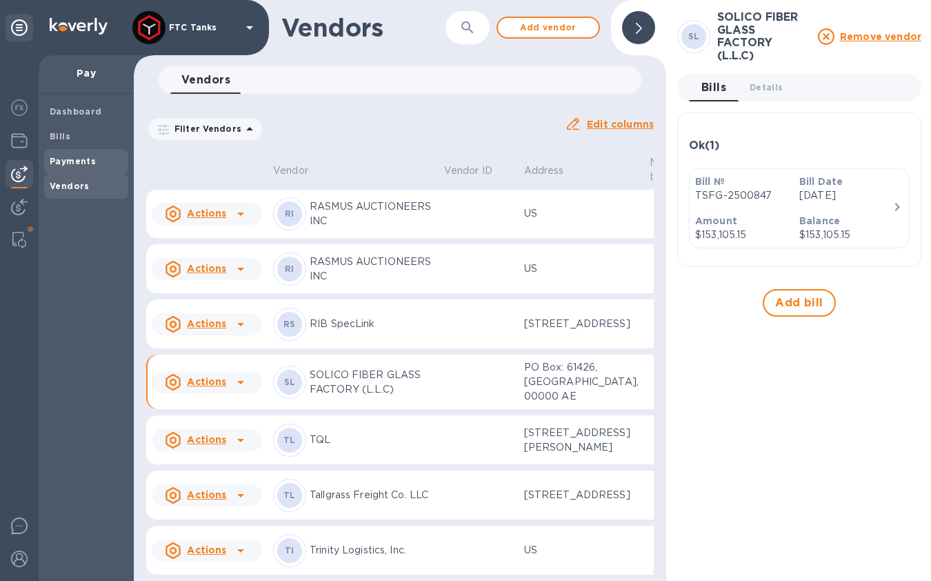
click at [67, 165] on b "Payments" at bounding box center [73, 161] width 46 height 10
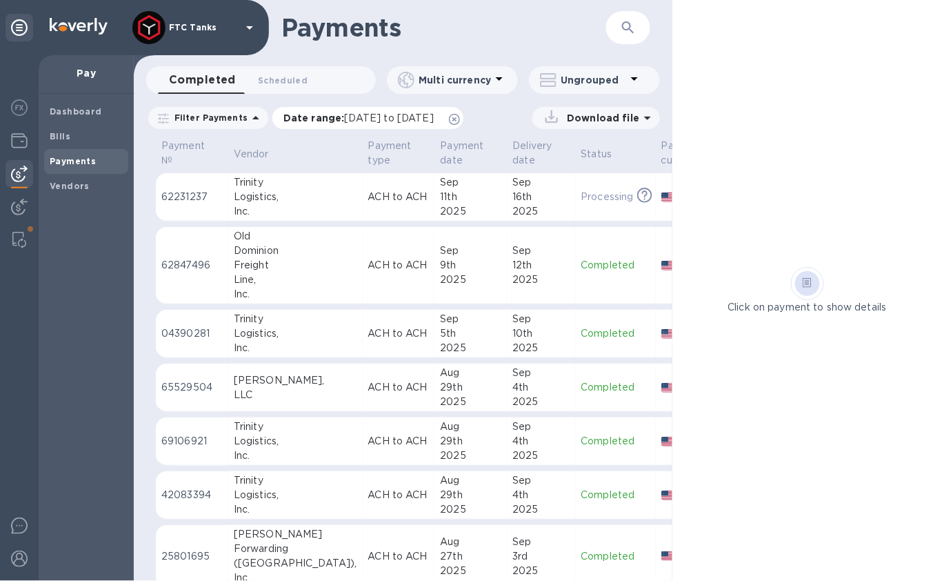
click at [460, 118] on icon at bounding box center [454, 119] width 11 height 11
click at [248, 117] on icon at bounding box center [256, 118] width 17 height 17
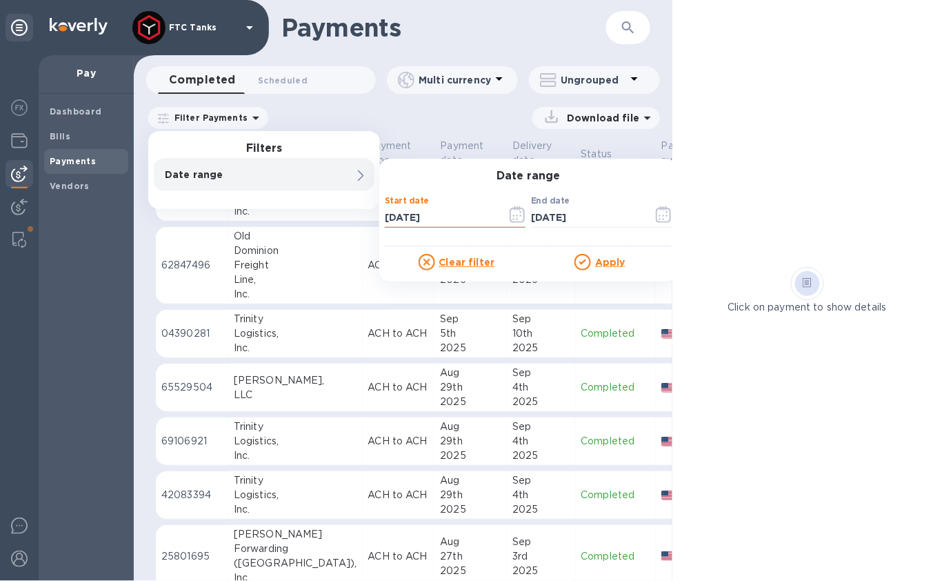
click at [435, 215] on input "[DATE]" at bounding box center [440, 217] width 111 height 21
click at [520, 212] on icon "button" at bounding box center [521, 212] width 2 height 2
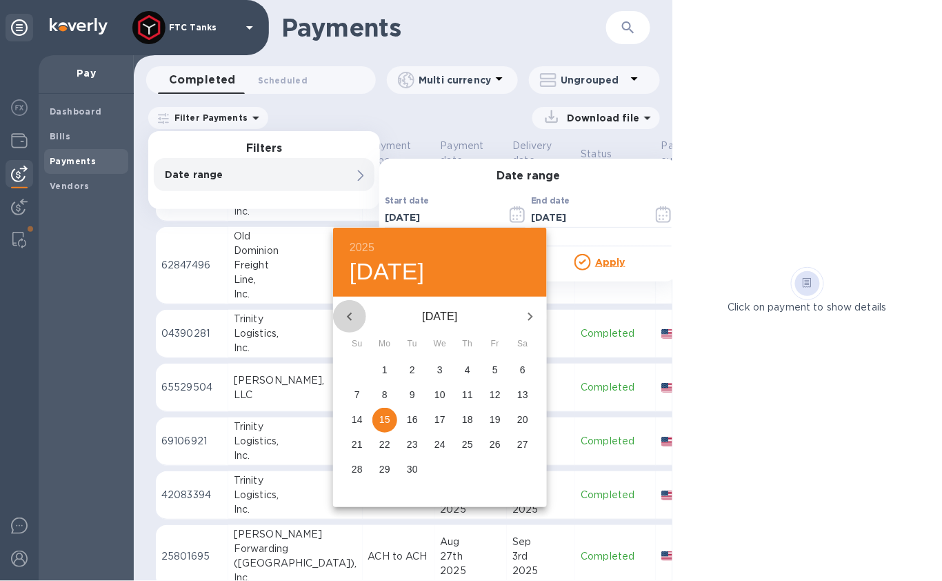
click at [355, 313] on icon "button" at bounding box center [349, 316] width 17 height 17
click at [499, 366] on span "1" at bounding box center [495, 370] width 25 height 14
type input "[DATE]"
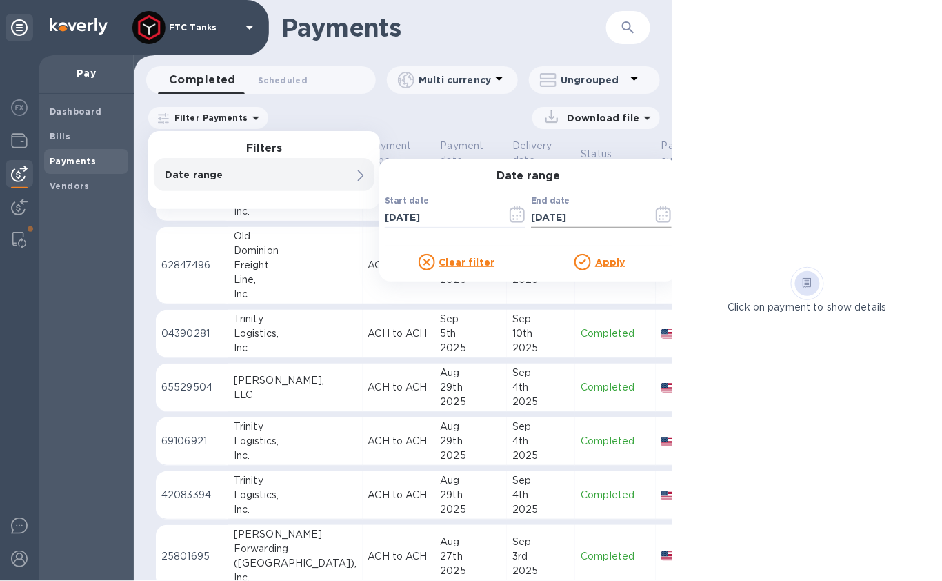
click at [539, 214] on input "[DATE]" at bounding box center [586, 217] width 111 height 21
click at [666, 216] on icon "button" at bounding box center [664, 214] width 16 height 17
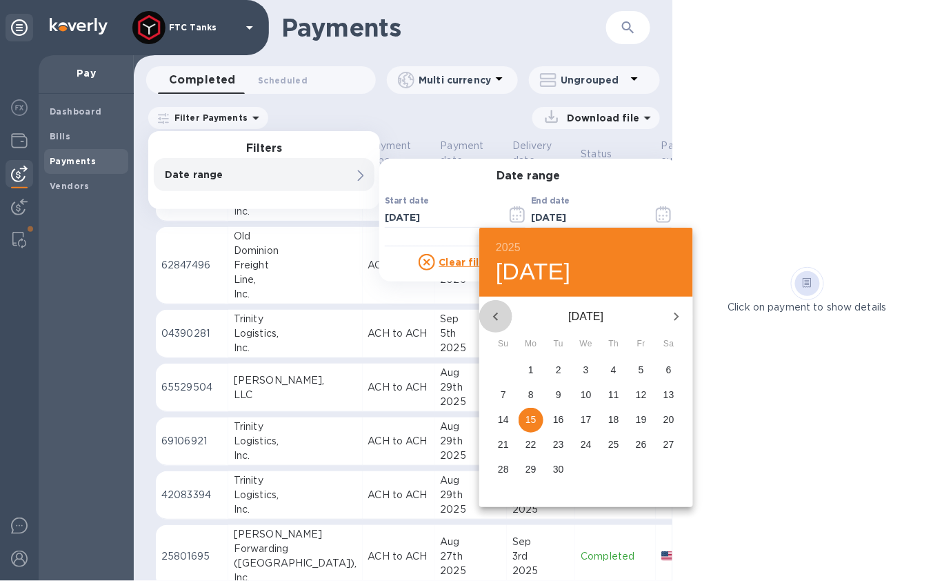
click at [494, 314] on icon "button" at bounding box center [496, 316] width 17 height 17
click at [666, 396] on p "9" at bounding box center [669, 395] width 6 height 14
type input "[DATE]"
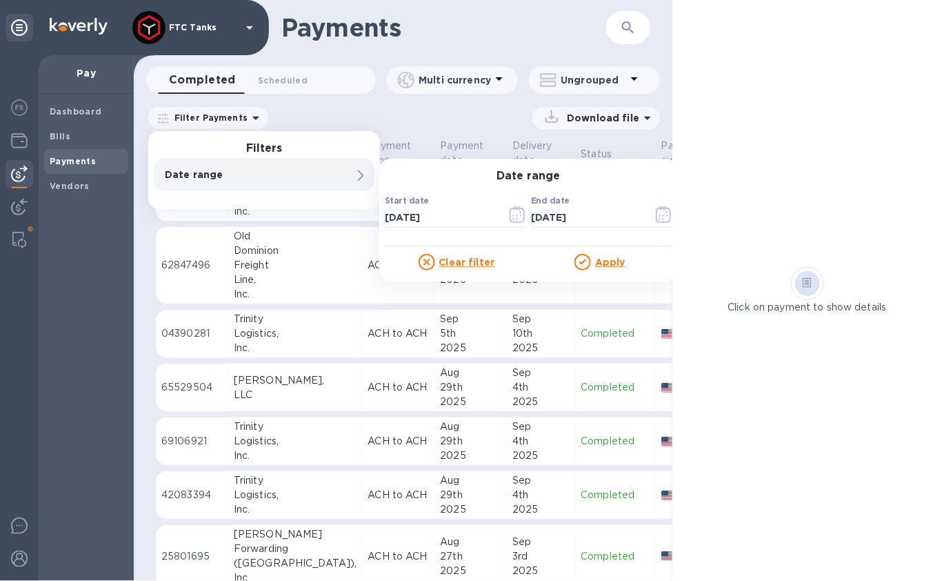
click at [609, 264] on u "Apply" at bounding box center [610, 262] width 30 height 11
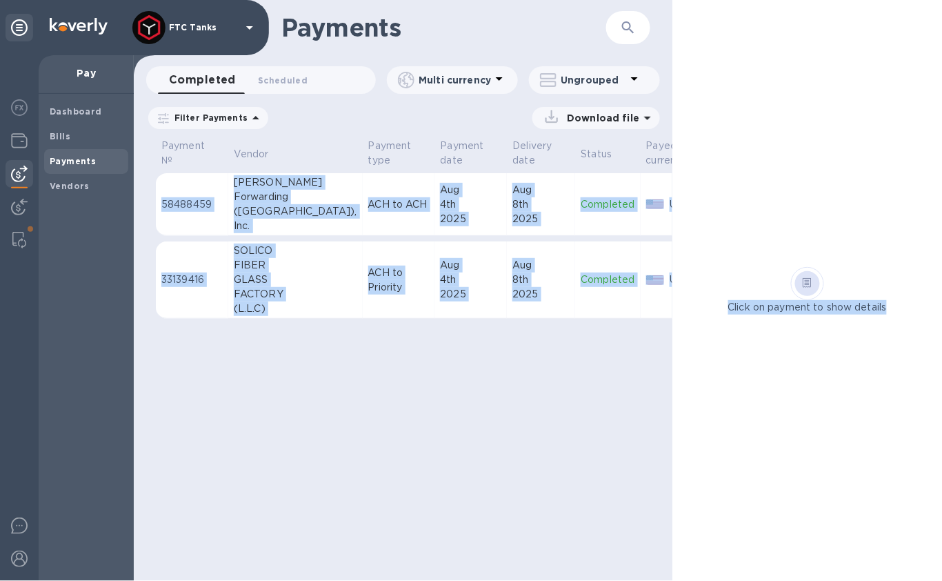
drag, startPoint x: 550, startPoint y: 341, endPoint x: 679, endPoint y: 345, distance: 129.0
click at [679, 345] on div "Payments ​ Completed 0 Scheduled 0 Multi currency Ungrouped Filter Payments Dat…" at bounding box center [538, 290] width 808 height 581
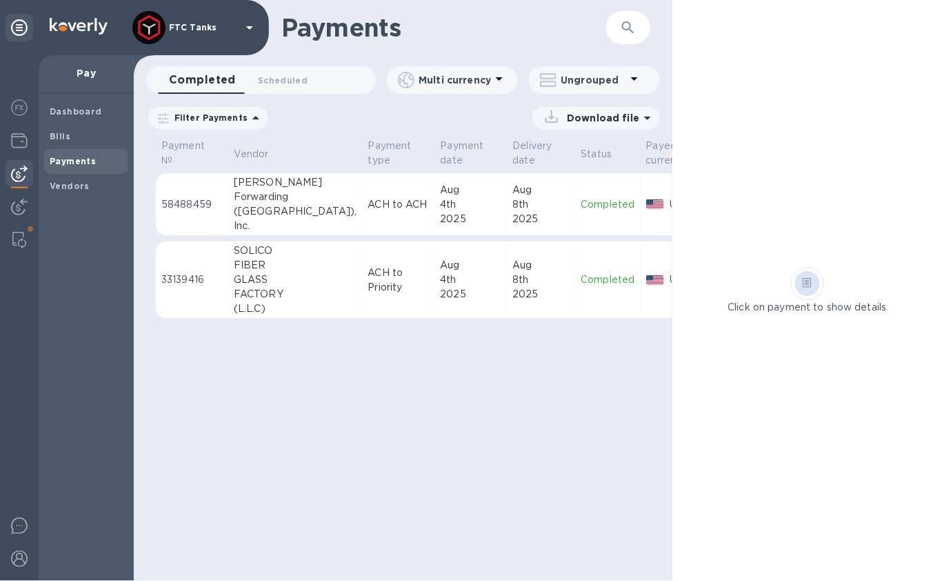
click at [368, 277] on p "ACH to Priority" at bounding box center [398, 280] width 61 height 29
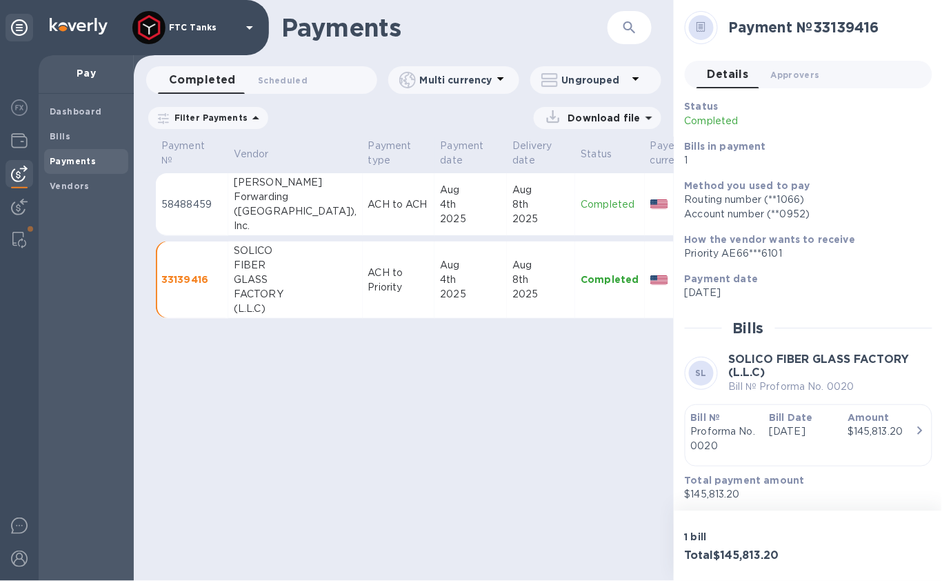
scroll to position [1, 0]
click at [270, 84] on span "Scheduled 0" at bounding box center [283, 80] width 50 height 14
